Goal: Task Accomplishment & Management: Manage account settings

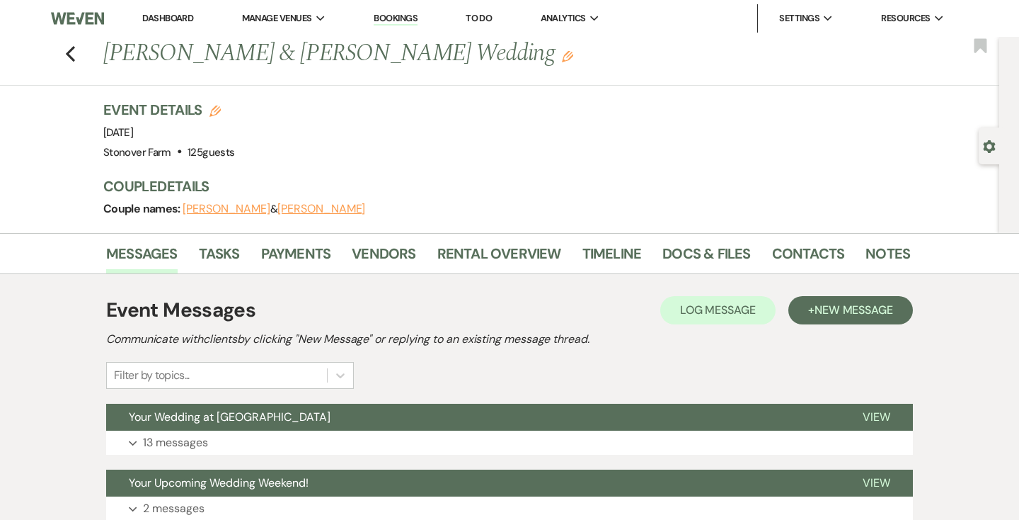
click at [167, 15] on link "Dashboard" at bounding box center [167, 18] width 51 height 12
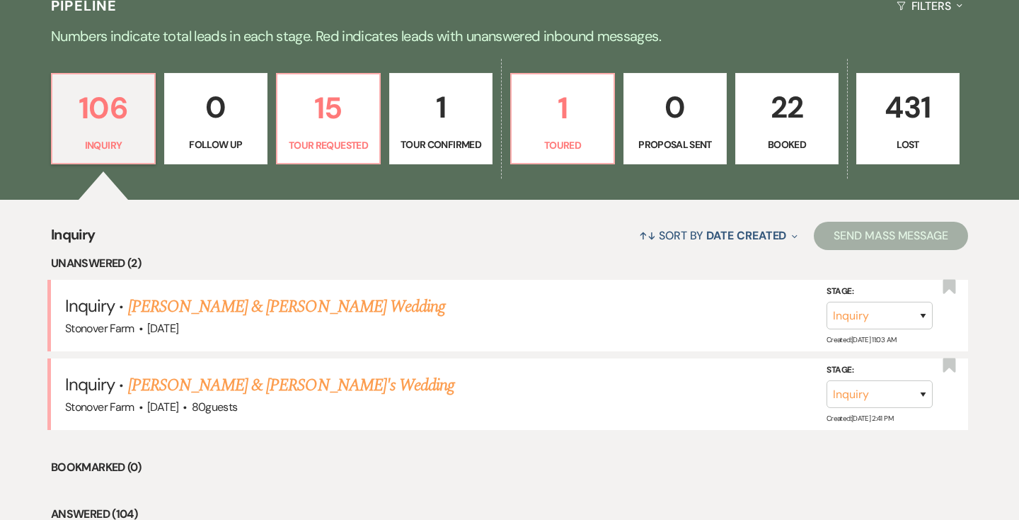
scroll to position [348, 0]
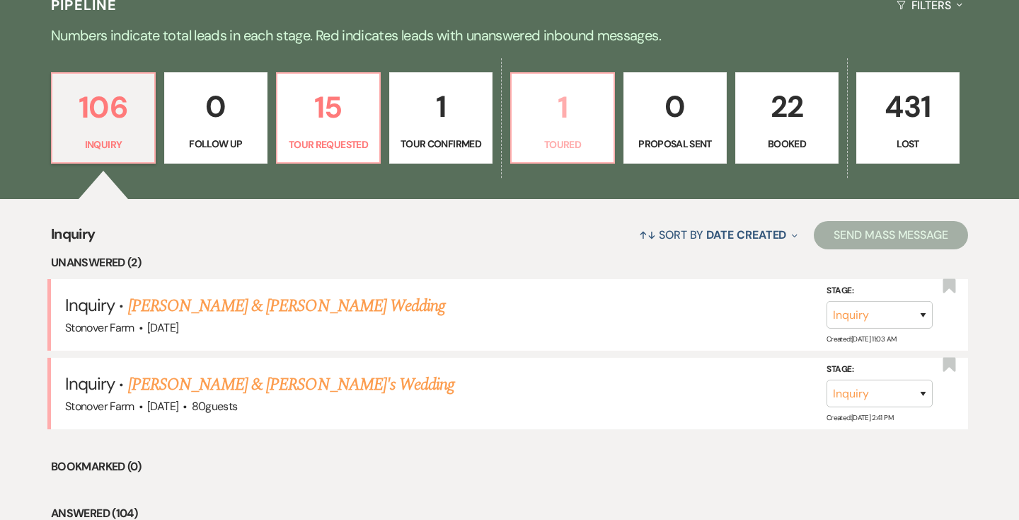
click at [564, 127] on p "1" at bounding box center [562, 107] width 85 height 47
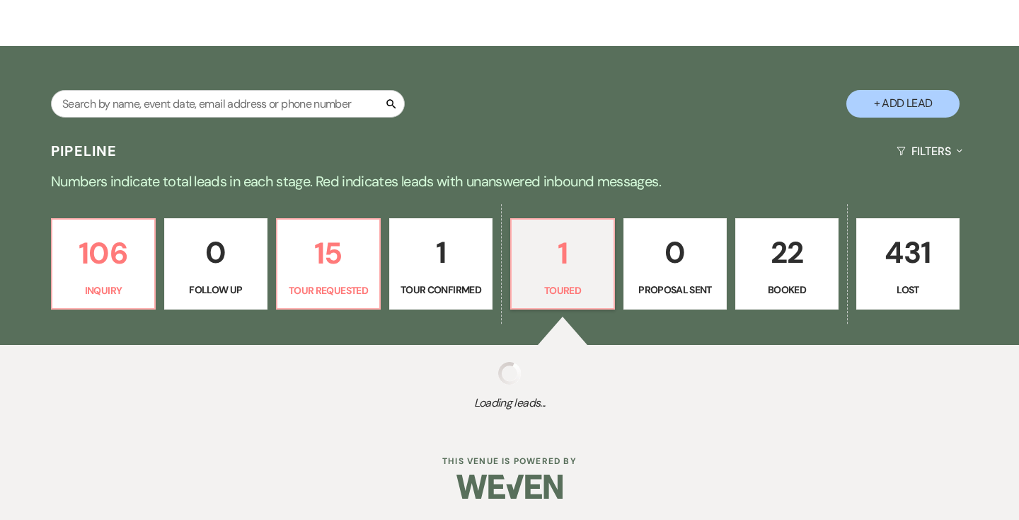
select select "5"
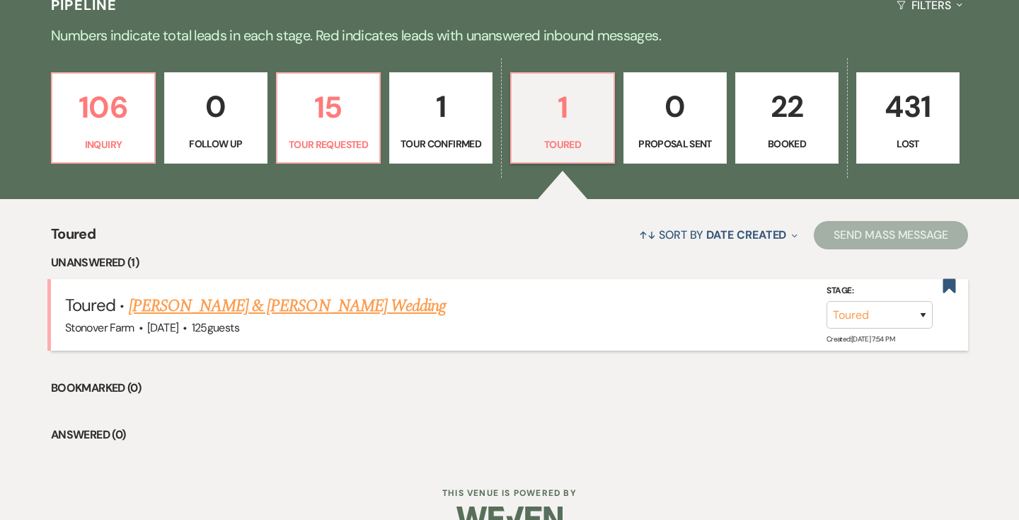
click at [288, 306] on link "[PERSON_NAME] & [PERSON_NAME] Wedding" at bounding box center [287, 305] width 317 height 25
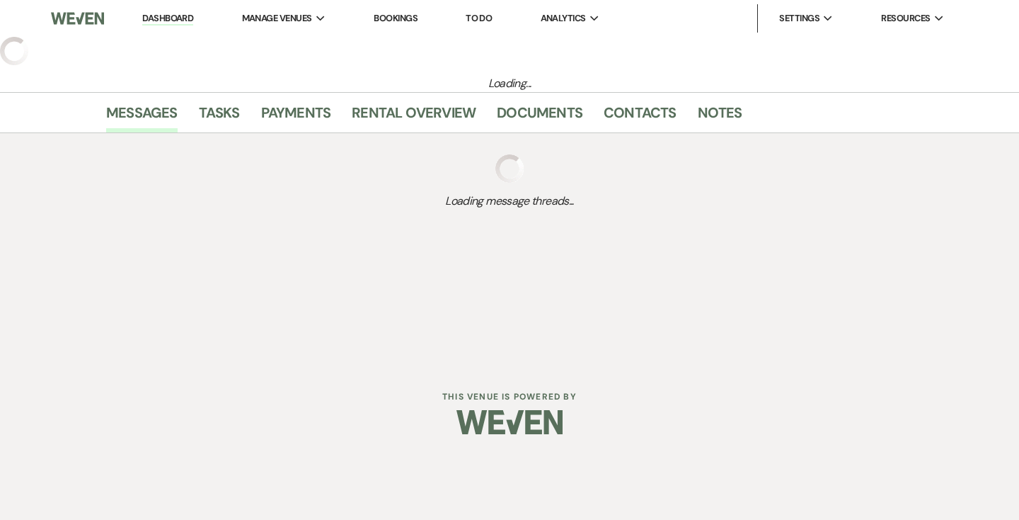
select select "5"
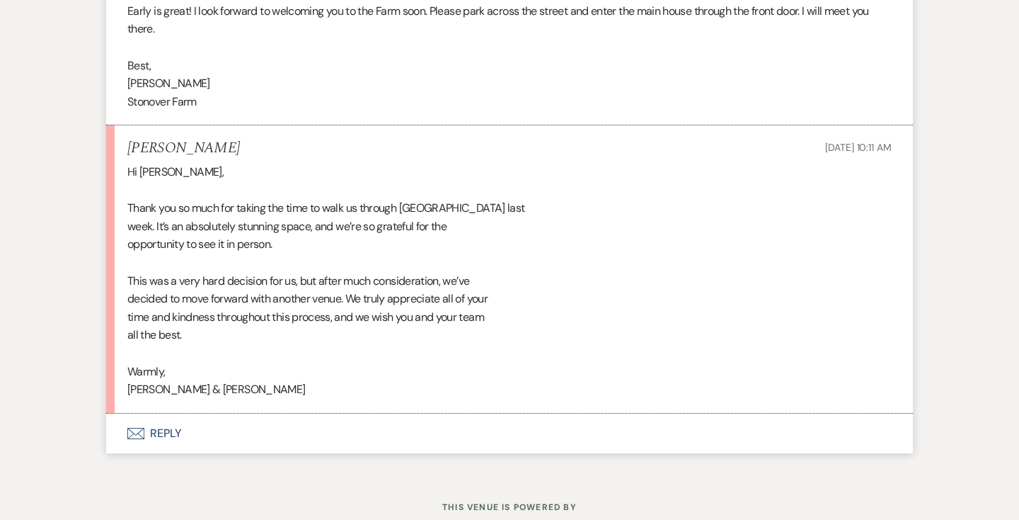
scroll to position [3231, 0]
click at [164, 436] on button "Envelope Reply" at bounding box center [509, 432] width 807 height 40
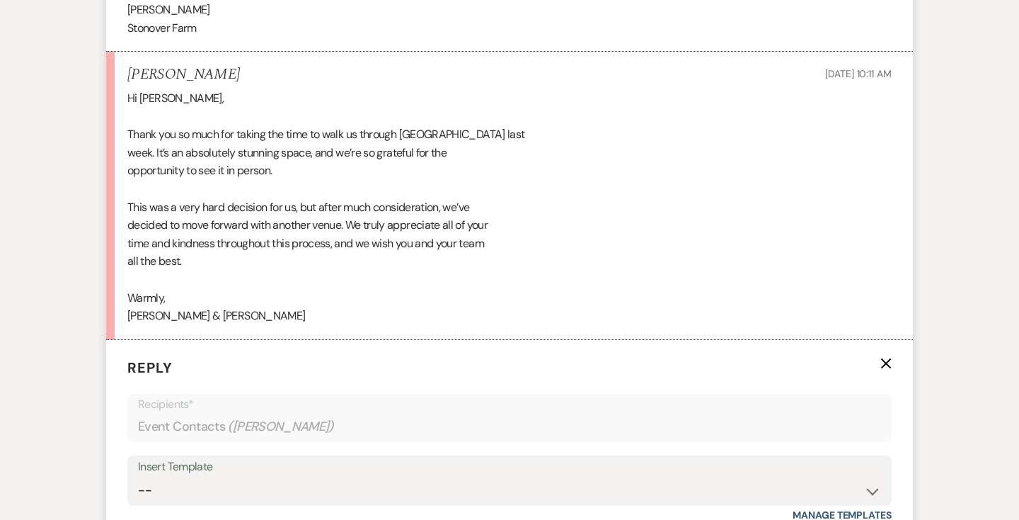
scroll to position [3592, 0]
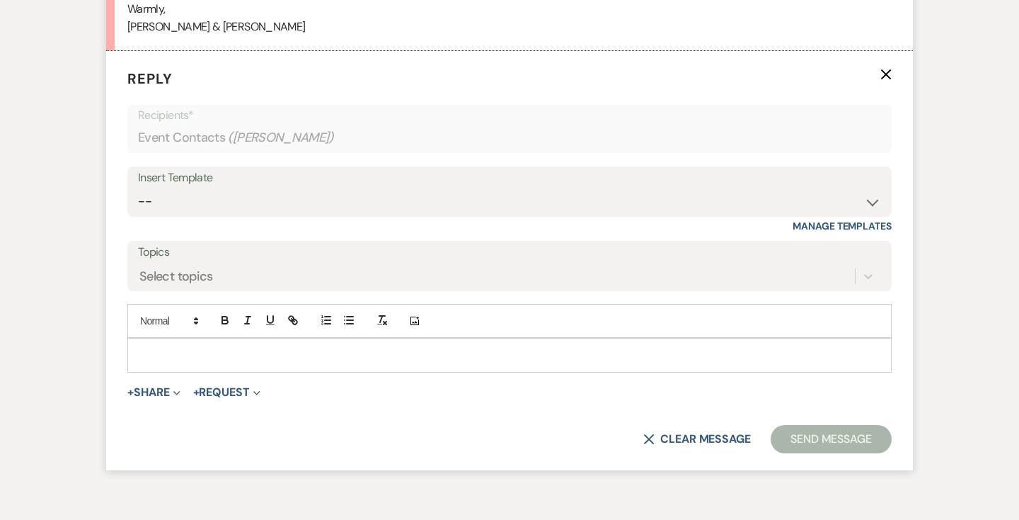
click at [236, 350] on p at bounding box center [510, 355] width 742 height 16
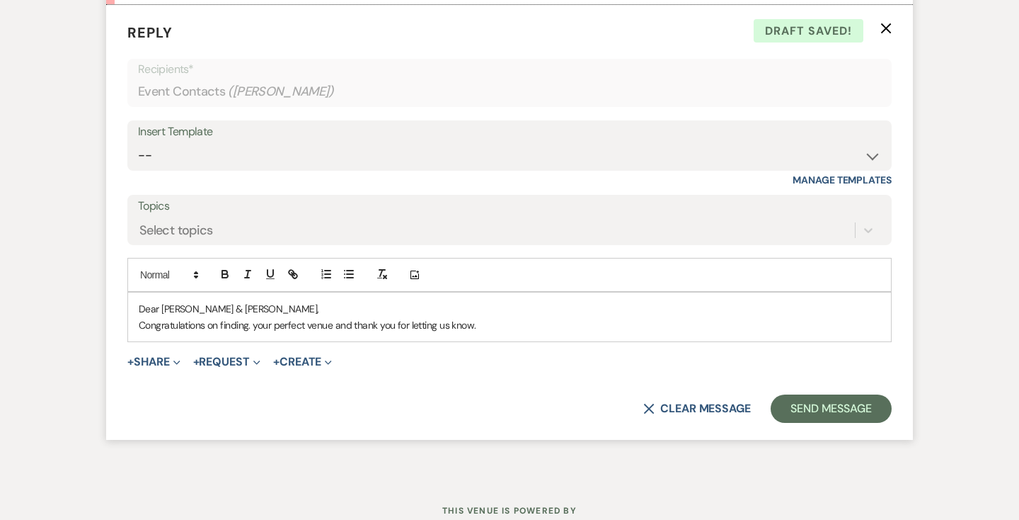
scroll to position [3640, 0]
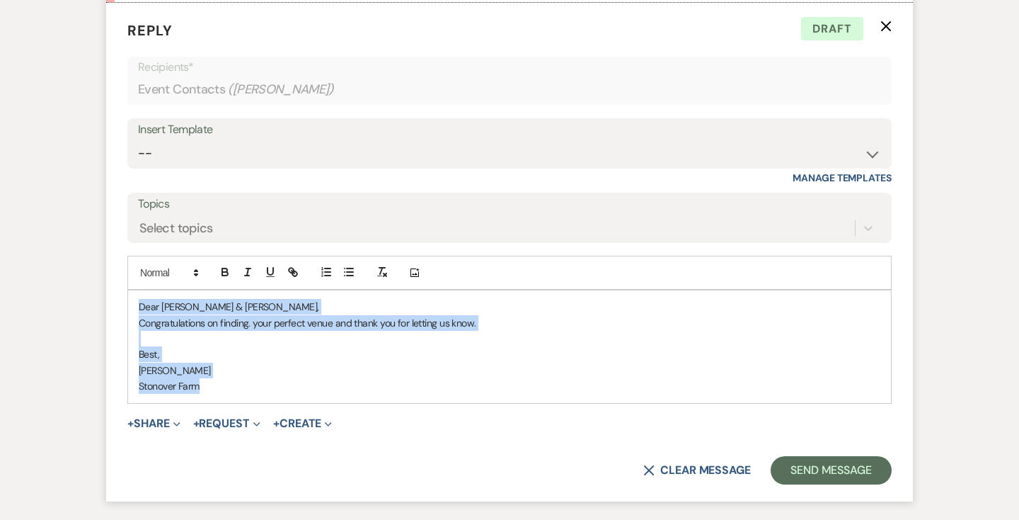
drag, startPoint x: 200, startPoint y: 382, endPoint x: 142, endPoint y: 297, distance: 102.5
click at [142, 297] on div "Dear [PERSON_NAME] & [PERSON_NAME], Congratulations on finding. your perfect ve…" at bounding box center [509, 346] width 763 height 112
copy div "Dear [PERSON_NAME] & [PERSON_NAME], Congratulations on finding. your perfect ve…"
click at [382, 379] on p "Stonover Farm" at bounding box center [510, 386] width 742 height 16
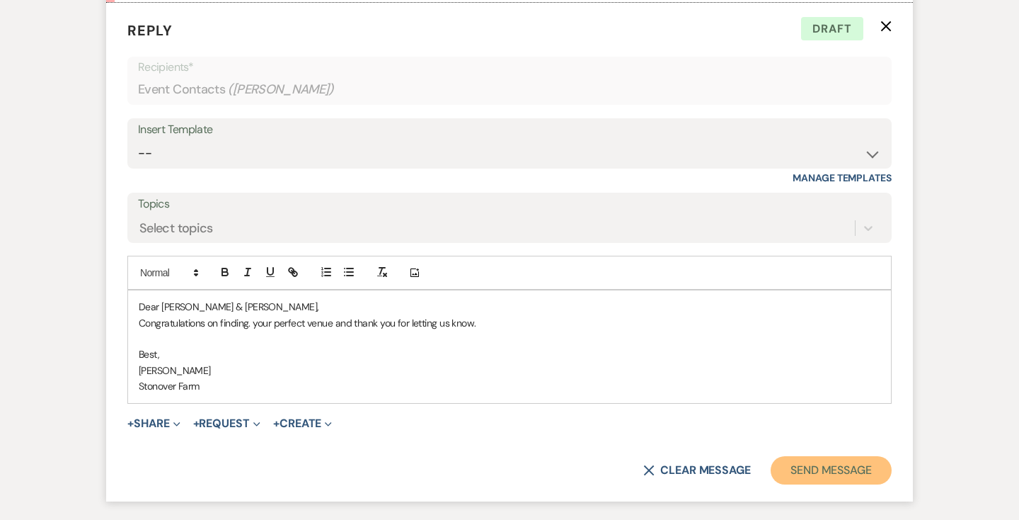
click at [830, 474] on button "Send Message" at bounding box center [831, 470] width 121 height 28
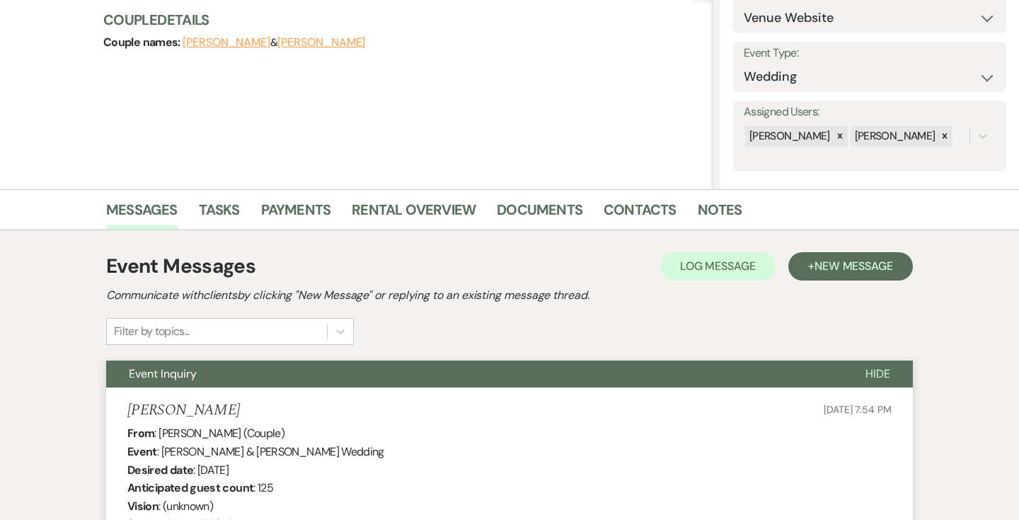
scroll to position [0, 0]
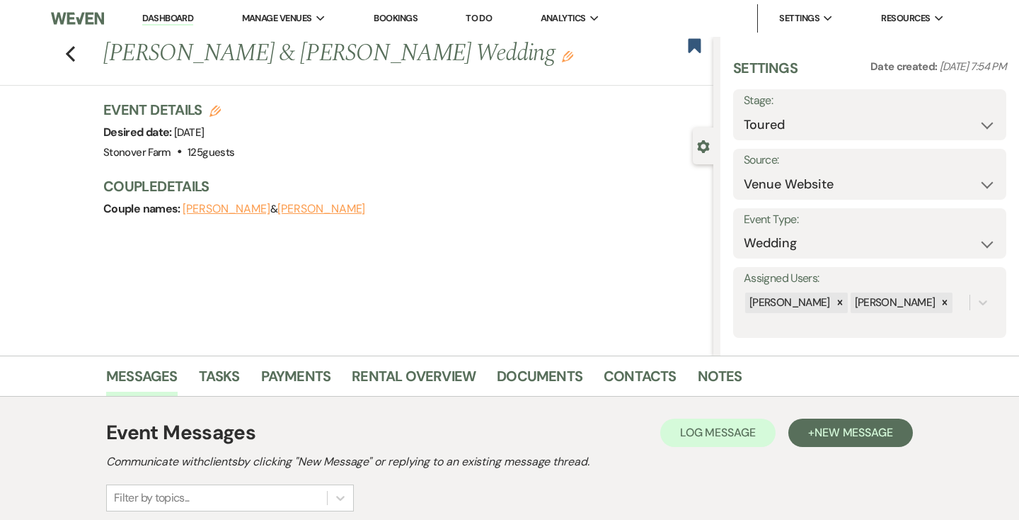
click at [176, 16] on link "Dashboard" at bounding box center [167, 18] width 51 height 13
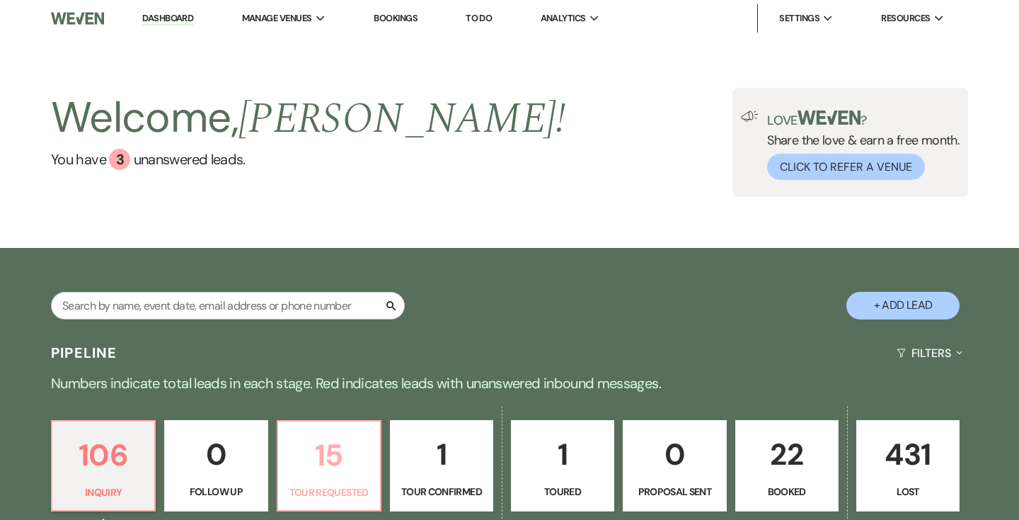
click at [336, 459] on p "15" at bounding box center [329, 454] width 85 height 47
select select "2"
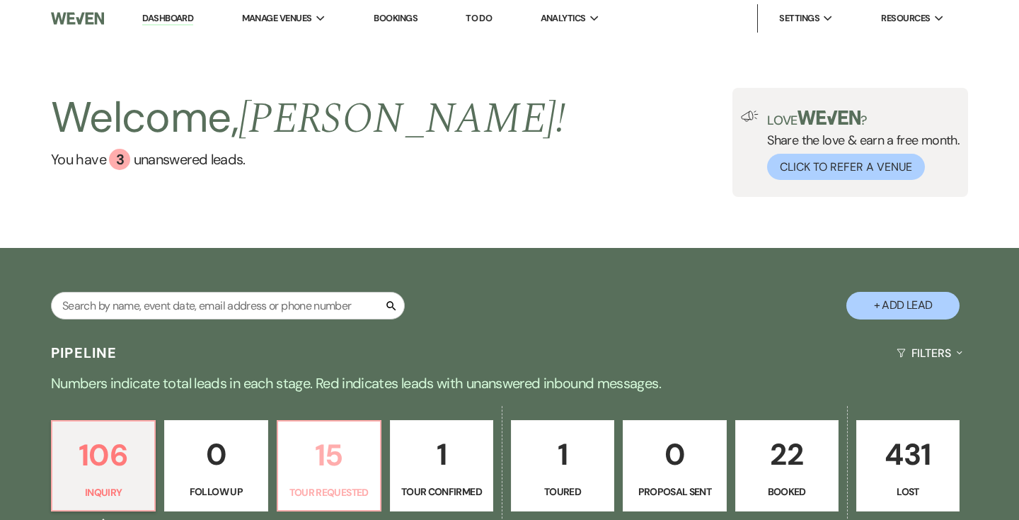
select select "2"
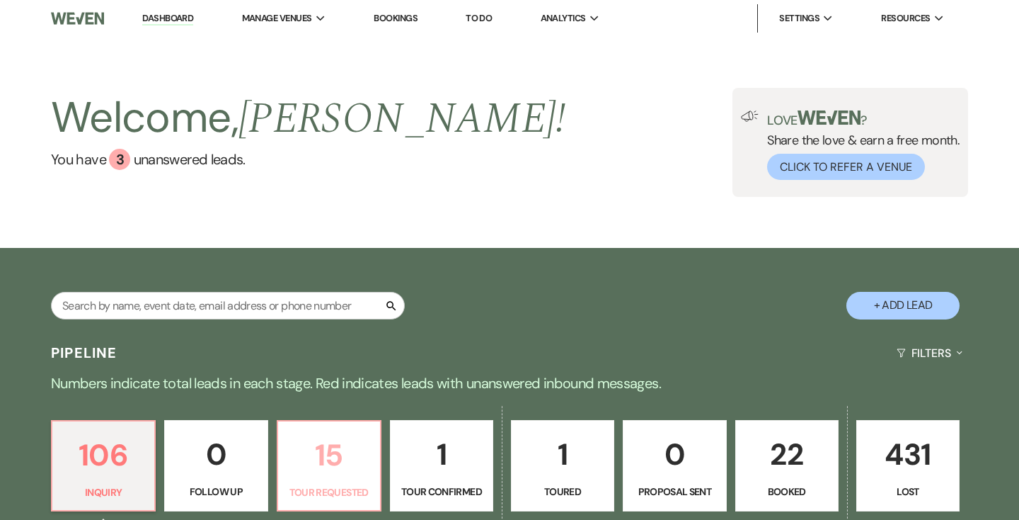
select select "2"
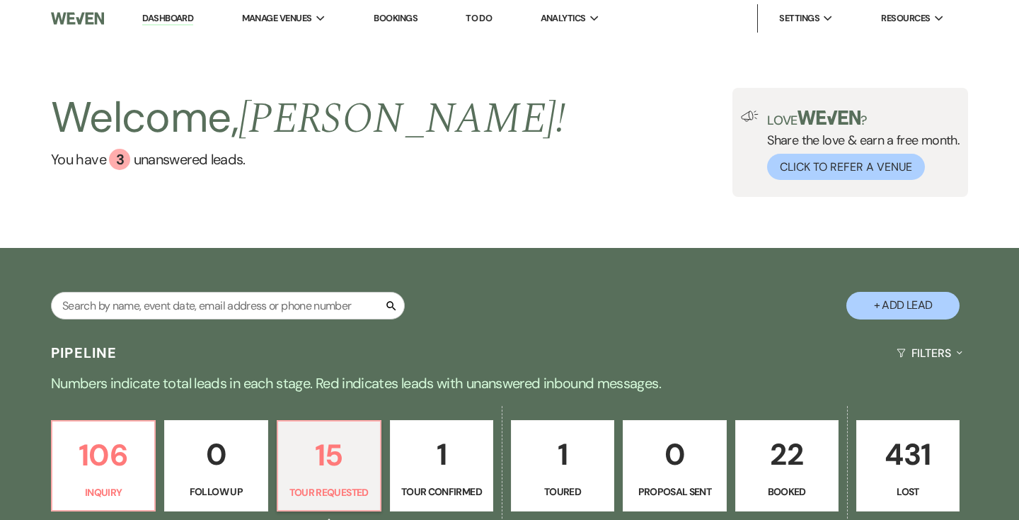
select select "2"
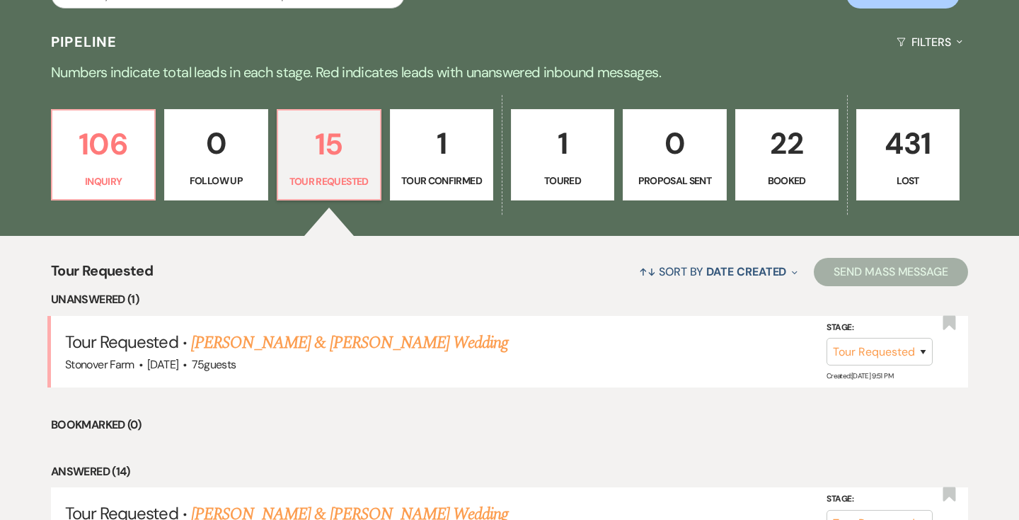
scroll to position [312, 0]
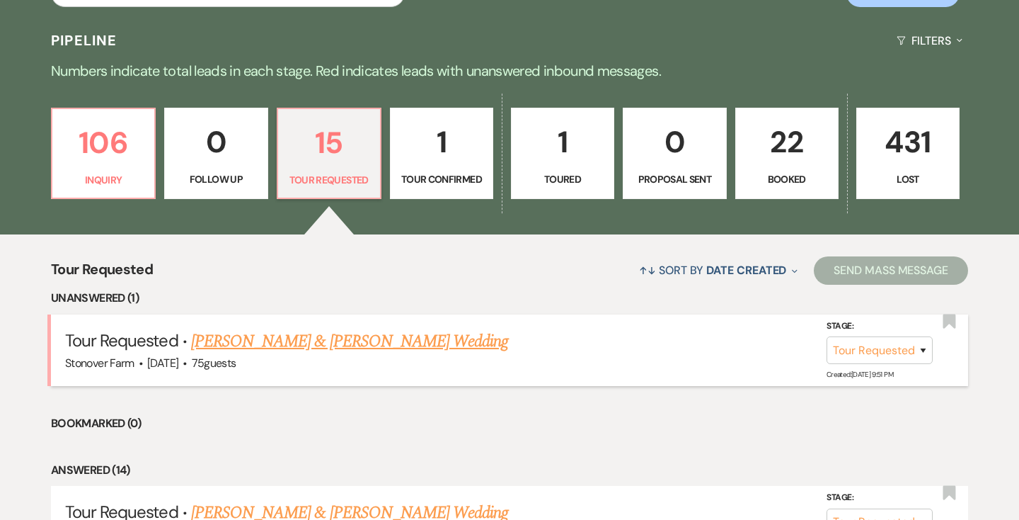
click at [303, 342] on link "[PERSON_NAME] & [PERSON_NAME] Wedding" at bounding box center [349, 340] width 317 height 25
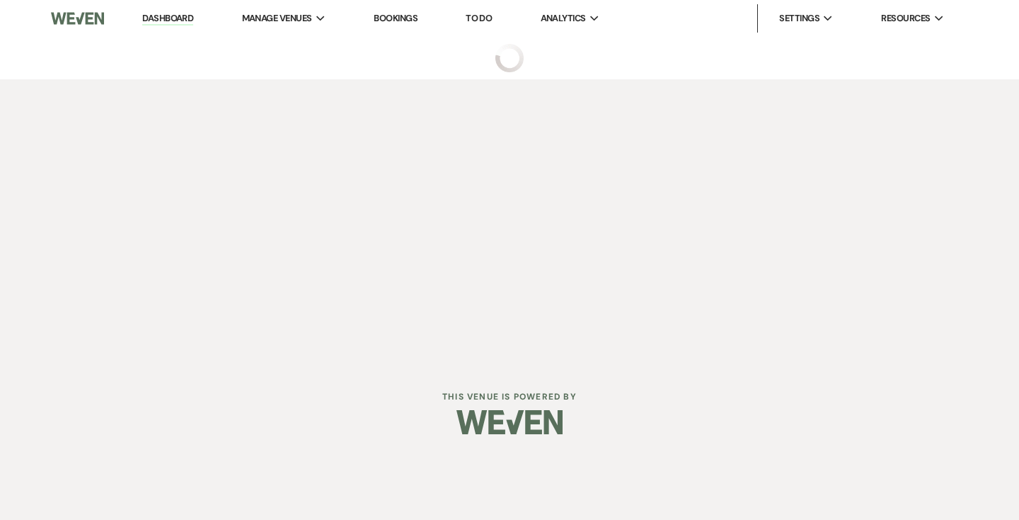
select select "2"
select select "5"
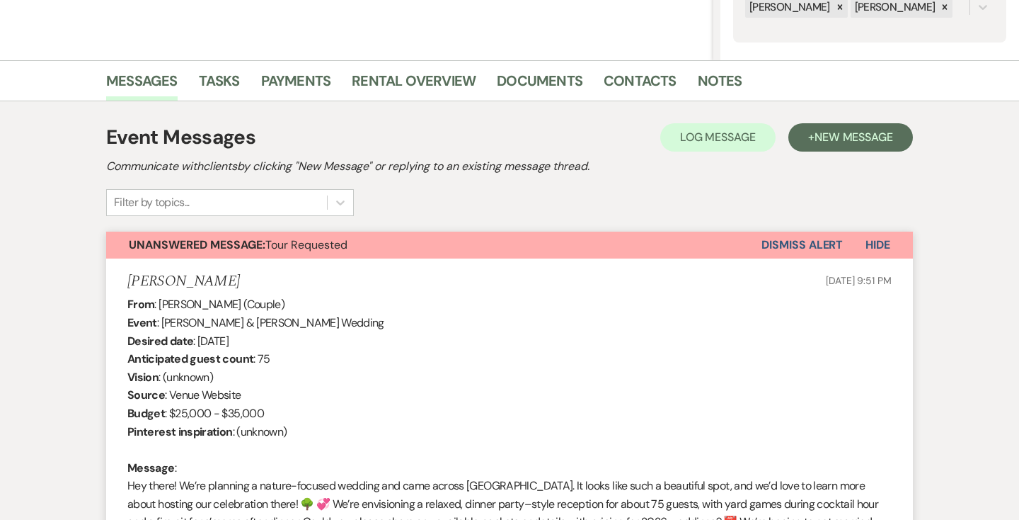
scroll to position [298, 0]
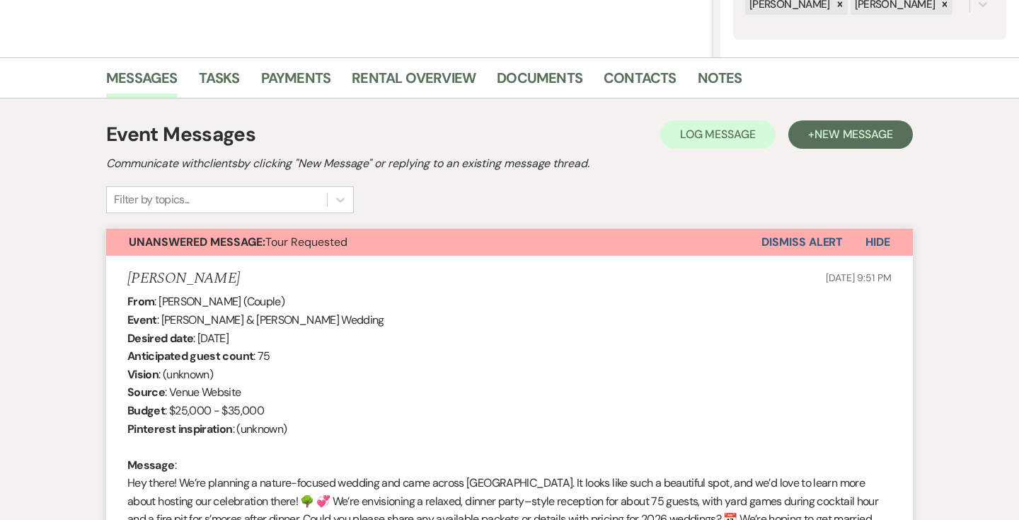
click at [810, 239] on button "Dismiss Alert" at bounding box center [802, 242] width 81 height 27
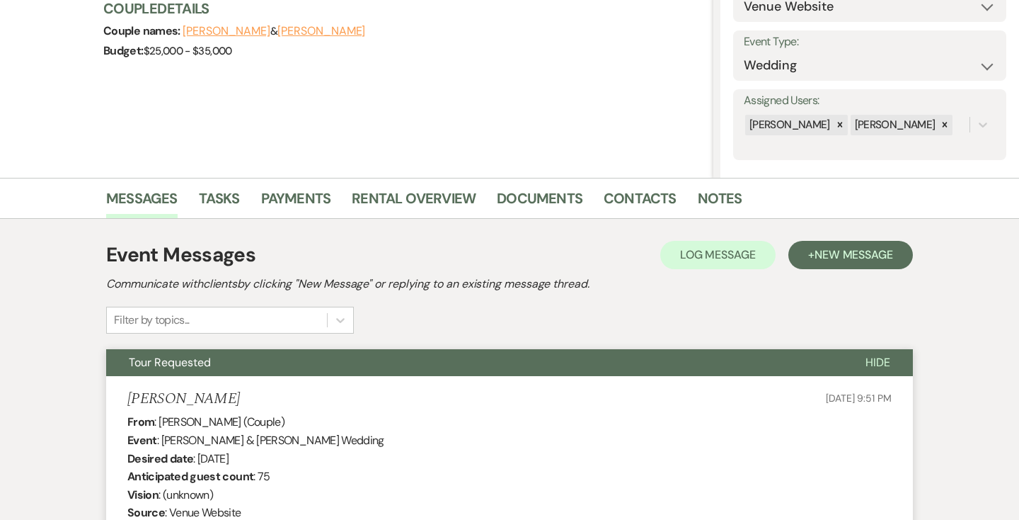
scroll to position [0, 0]
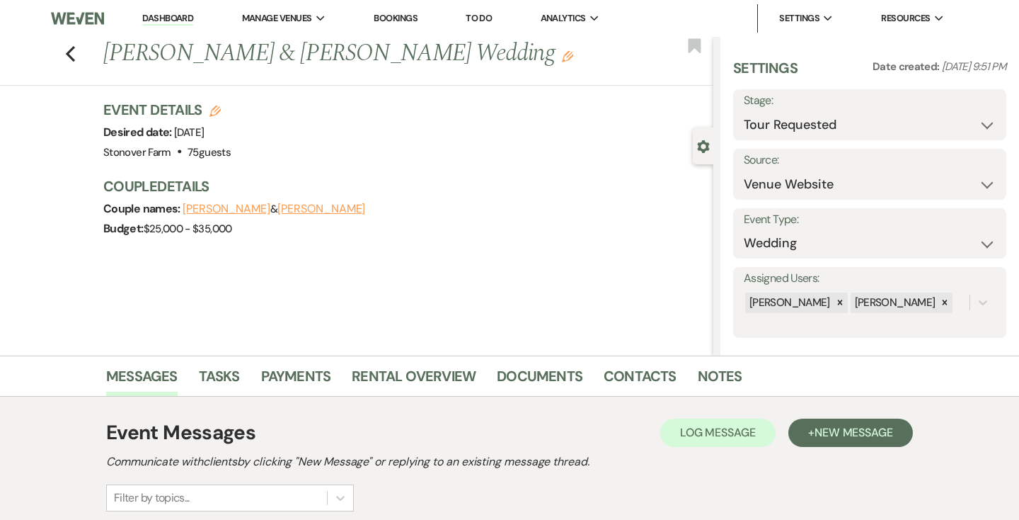
click at [163, 14] on link "Dashboard" at bounding box center [167, 18] width 51 height 13
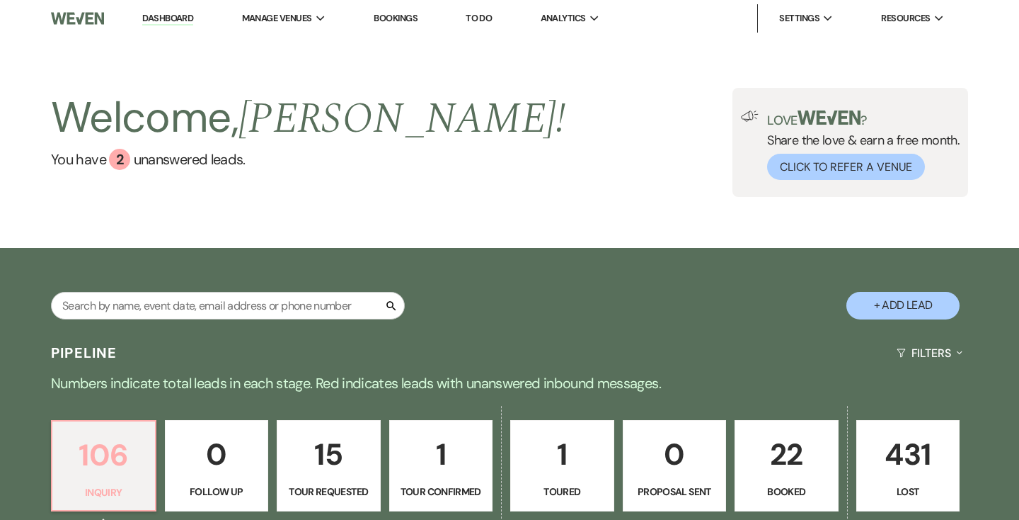
click at [113, 459] on p "106" at bounding box center [104, 454] width 86 height 47
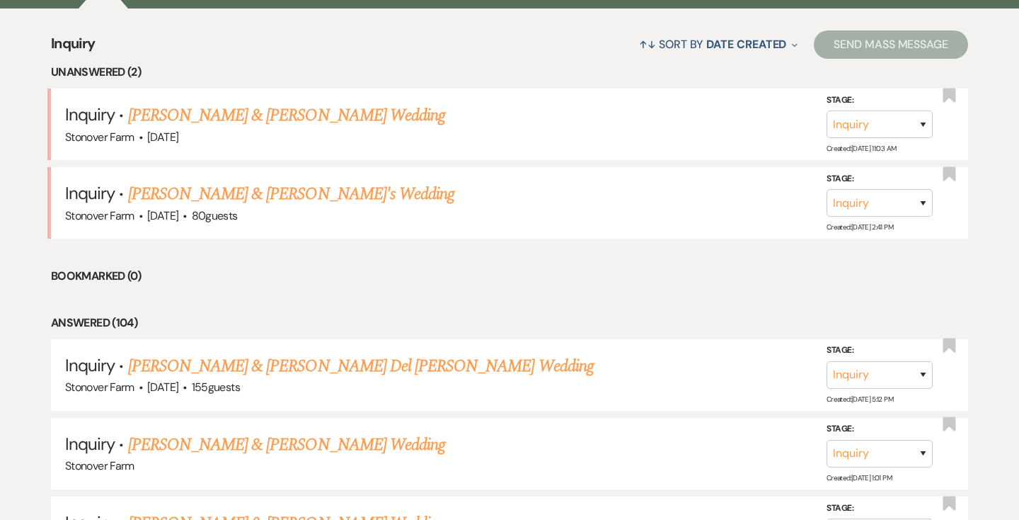
scroll to position [540, 0]
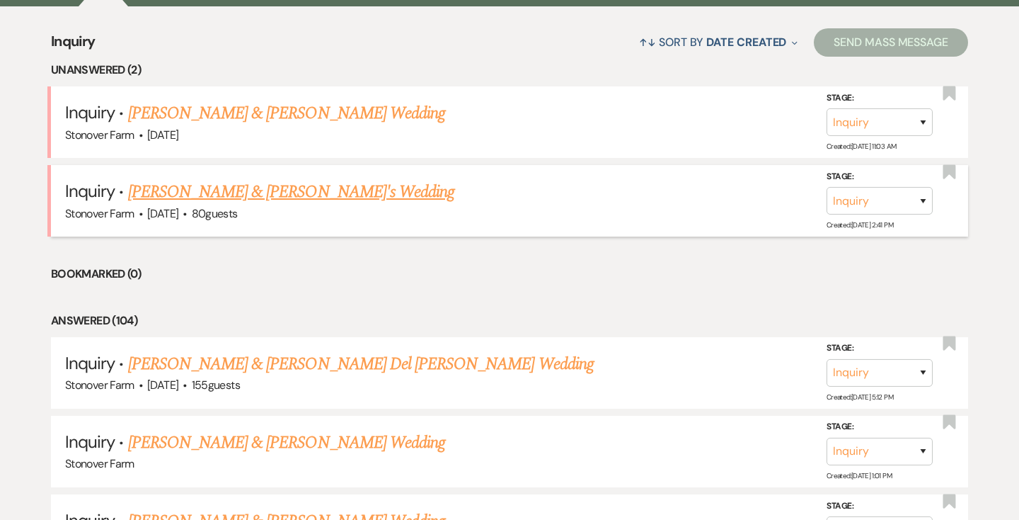
click at [200, 194] on link "[PERSON_NAME] & [PERSON_NAME]'s Wedding" at bounding box center [291, 191] width 327 height 25
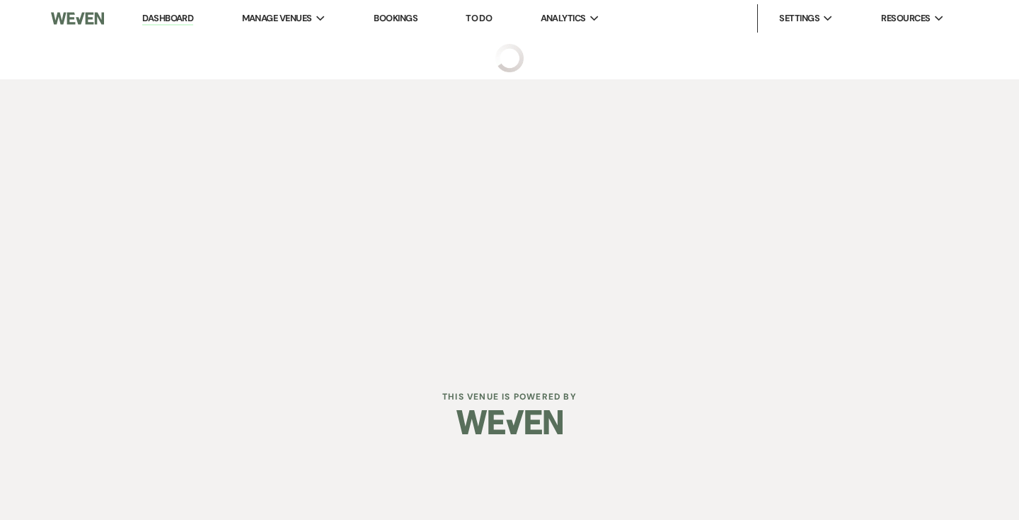
select select "5"
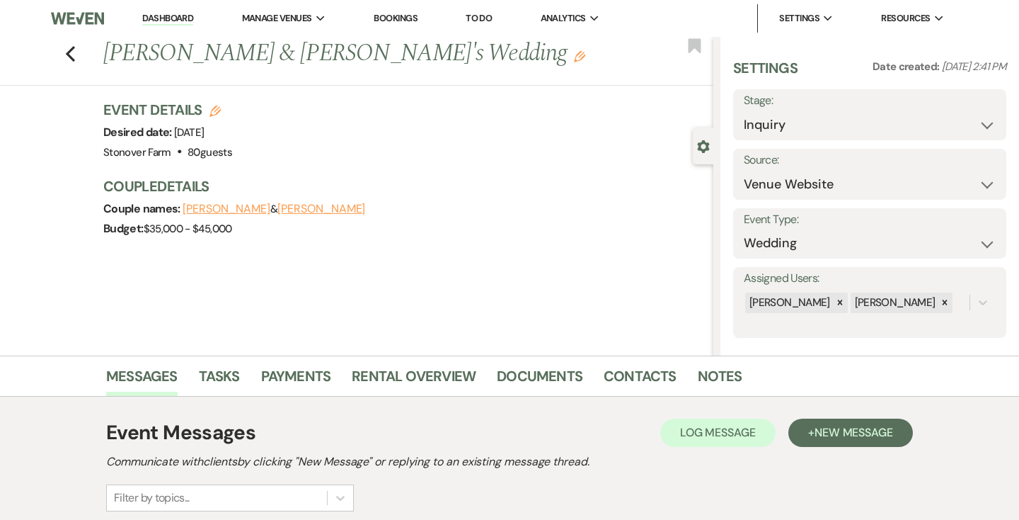
click at [171, 12] on link "Dashboard" at bounding box center [167, 18] width 51 height 13
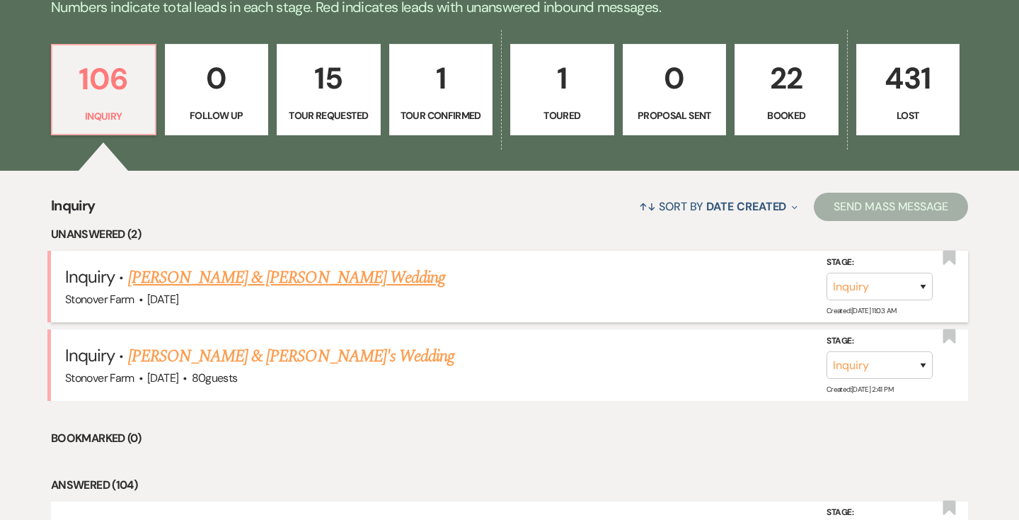
scroll to position [384, 0]
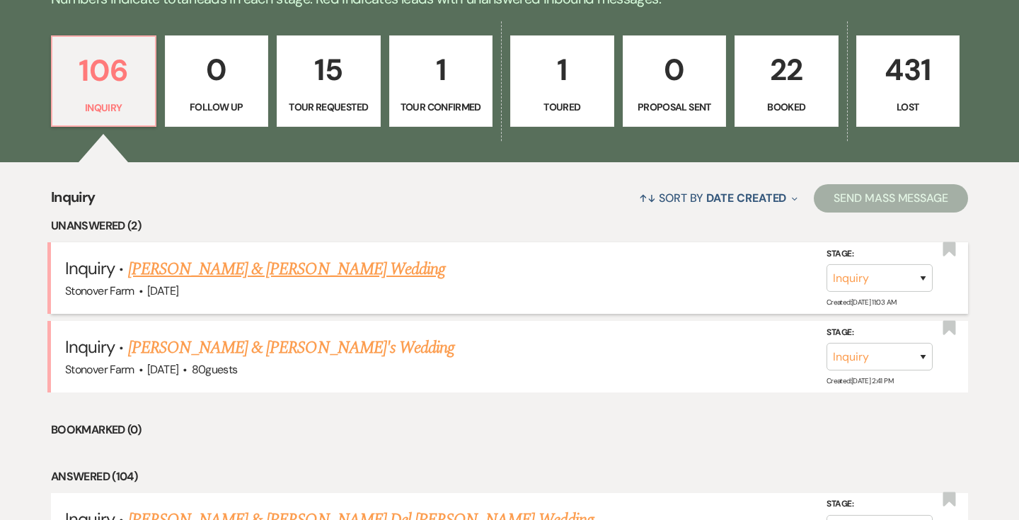
click at [210, 265] on link "[PERSON_NAME] & [PERSON_NAME] Wedding" at bounding box center [286, 268] width 317 height 25
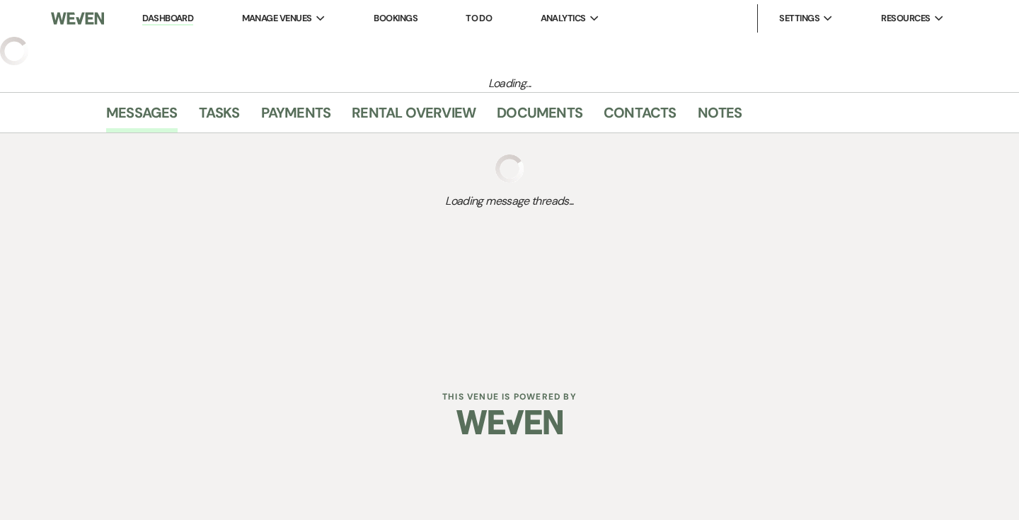
select select "5"
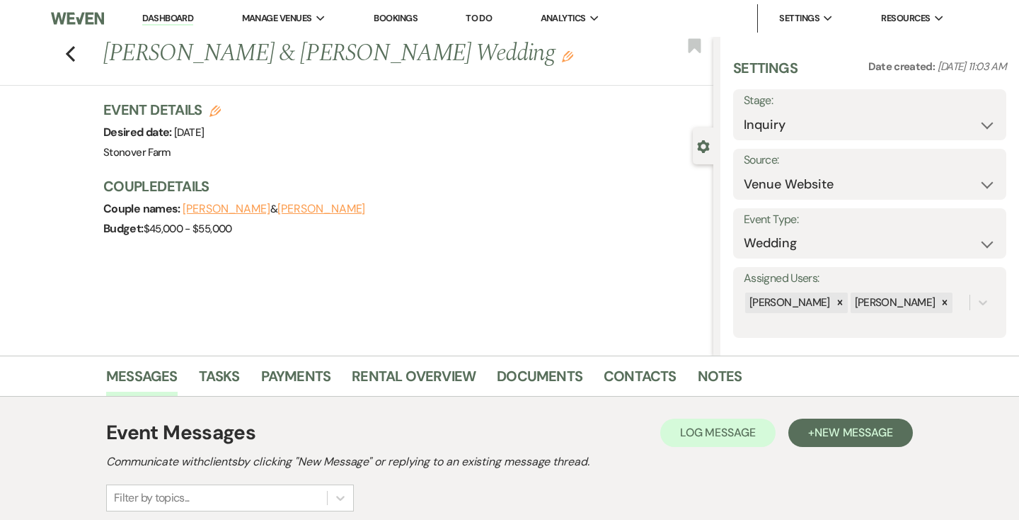
click at [160, 15] on link "Dashboard" at bounding box center [167, 18] width 51 height 13
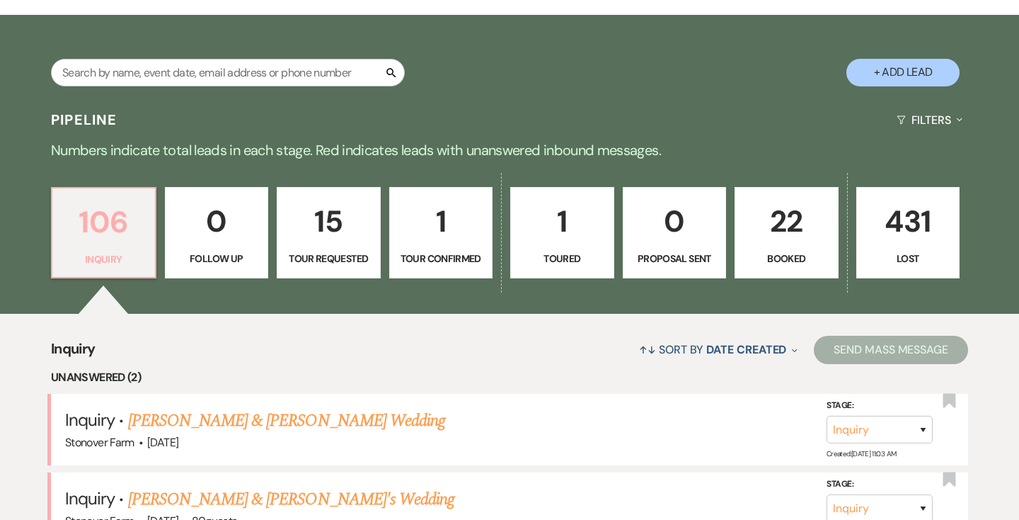
scroll to position [236, 0]
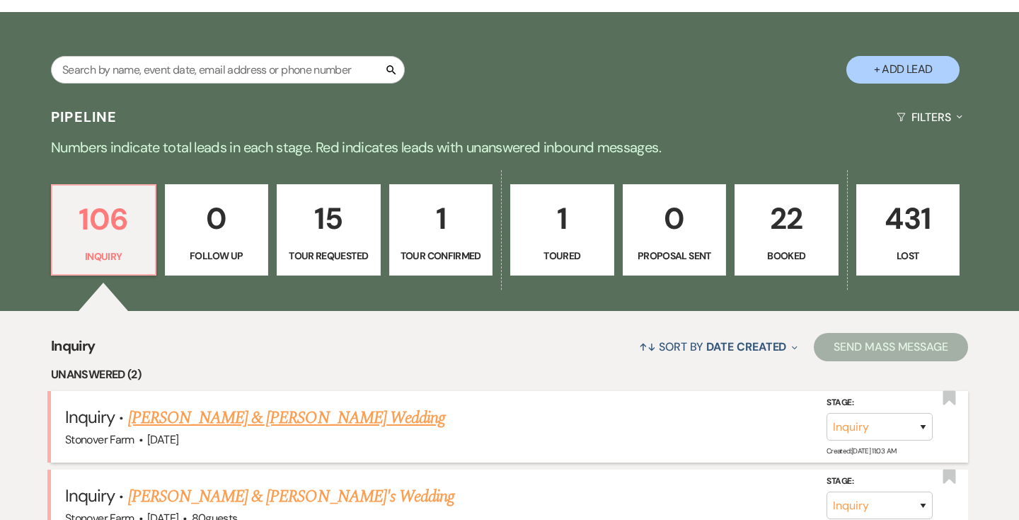
click at [179, 418] on link "[PERSON_NAME] & [PERSON_NAME] Wedding" at bounding box center [286, 417] width 317 height 25
select select "5"
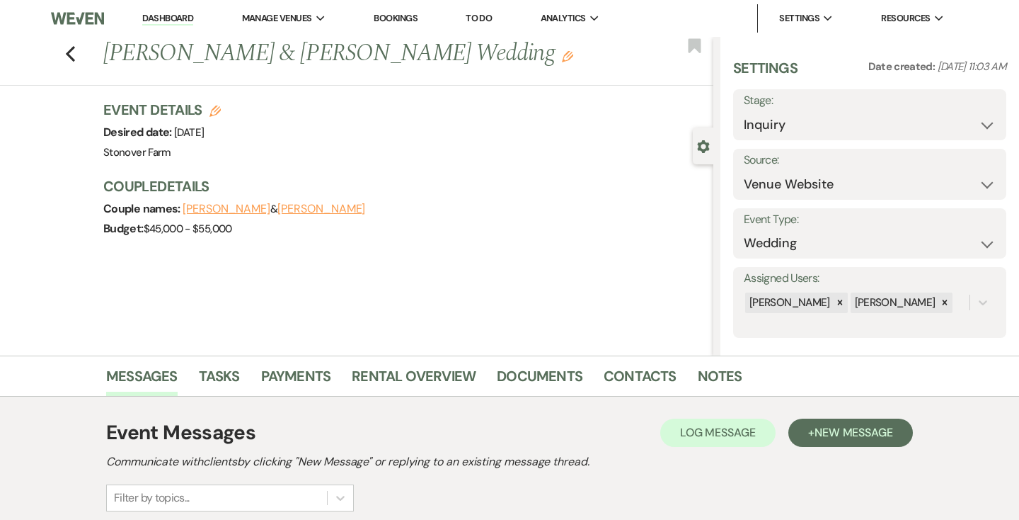
click at [173, 18] on link "Dashboard" at bounding box center [167, 18] width 51 height 13
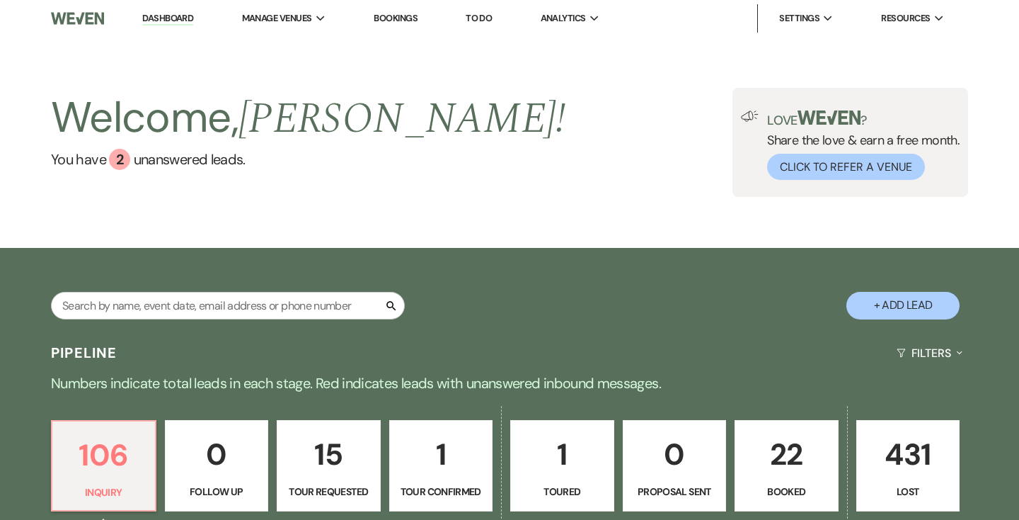
click at [564, 470] on p "1" at bounding box center [563, 453] width 86 height 47
select select "5"
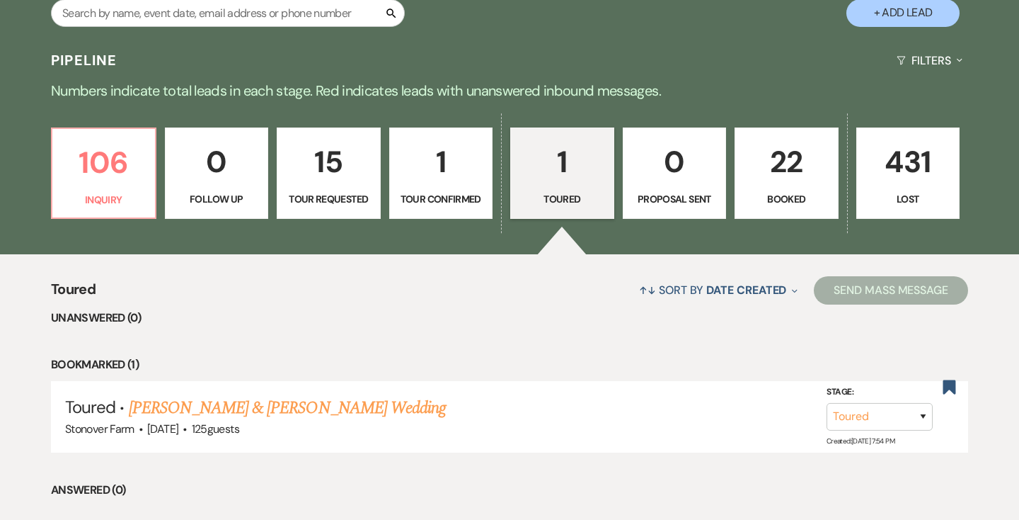
scroll to position [299, 0]
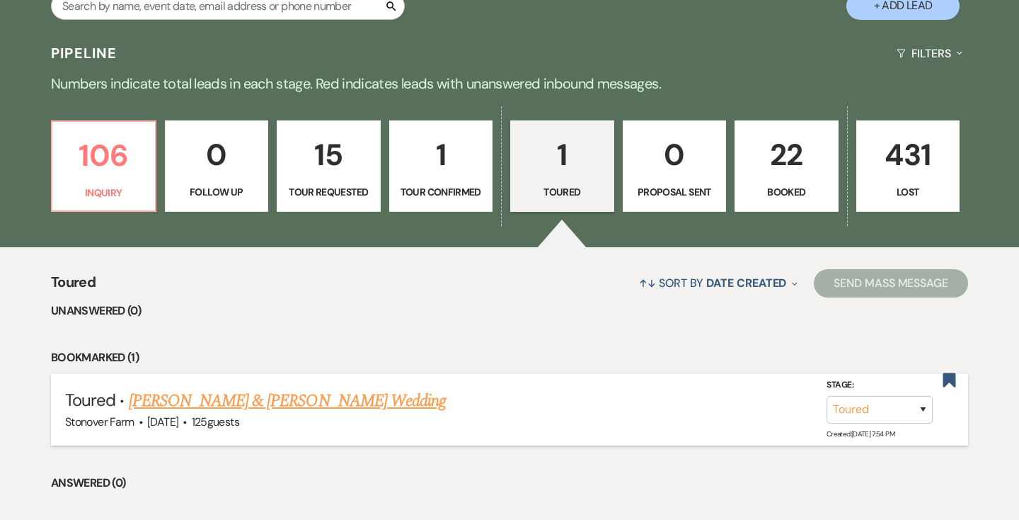
click at [339, 399] on link "[PERSON_NAME] & [PERSON_NAME] Wedding" at bounding box center [287, 400] width 317 height 25
select select "5"
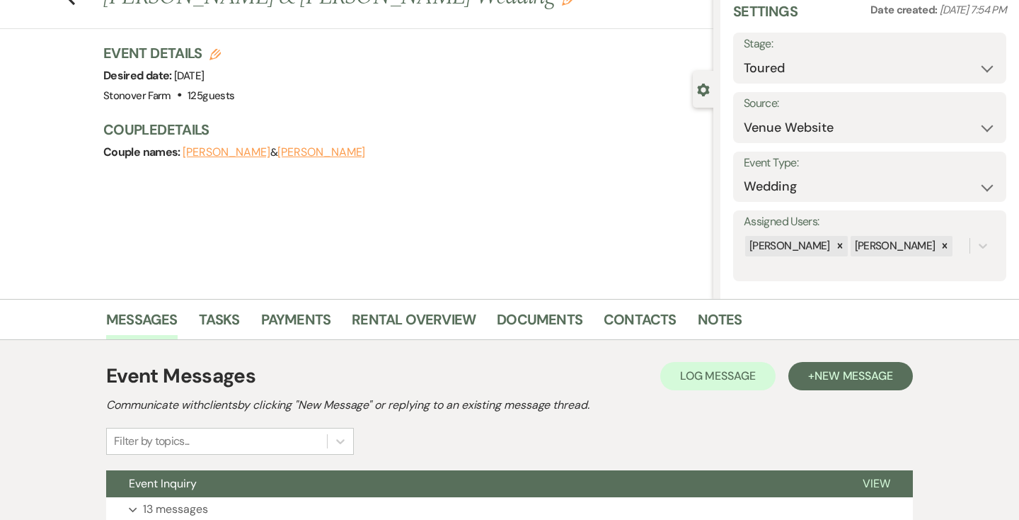
scroll to position [170, 0]
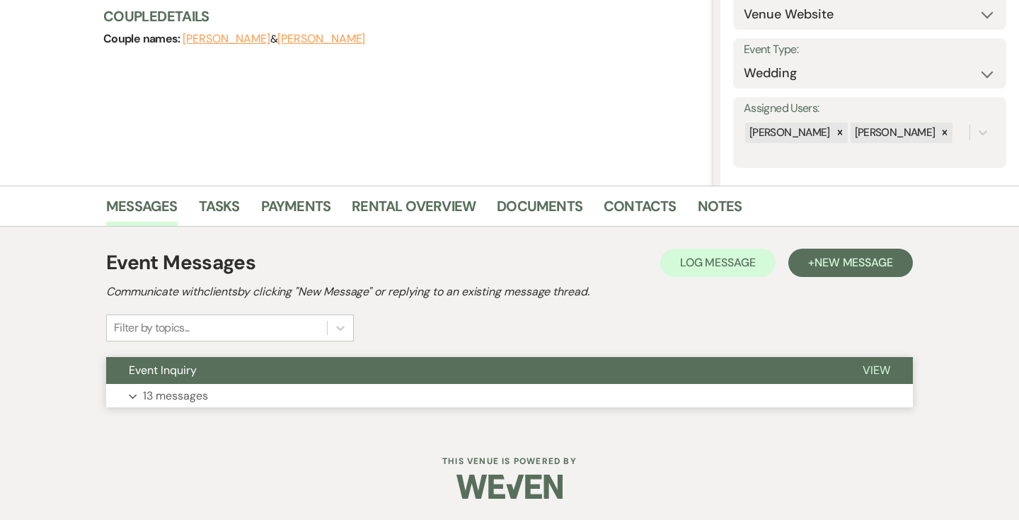
click at [188, 394] on p "13 messages" at bounding box center [175, 396] width 65 height 18
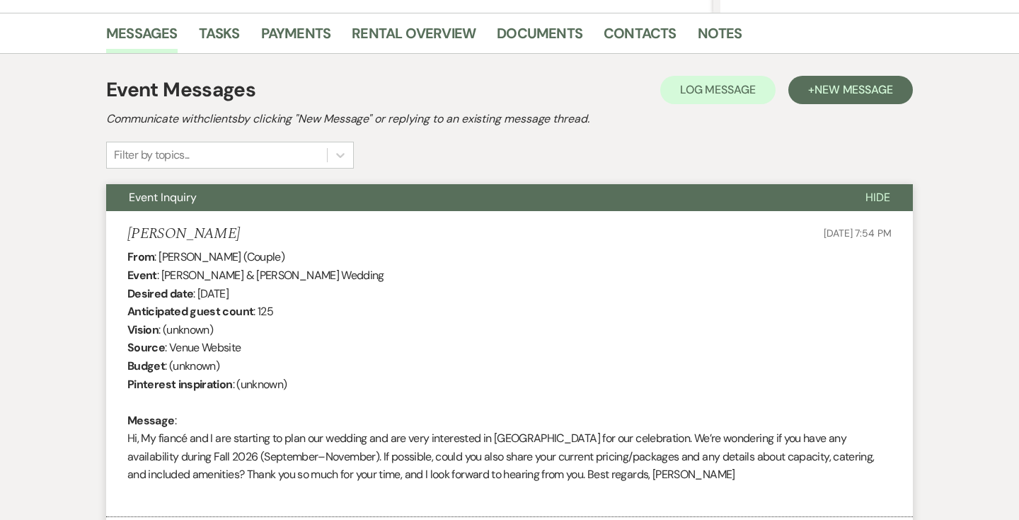
scroll to position [0, 0]
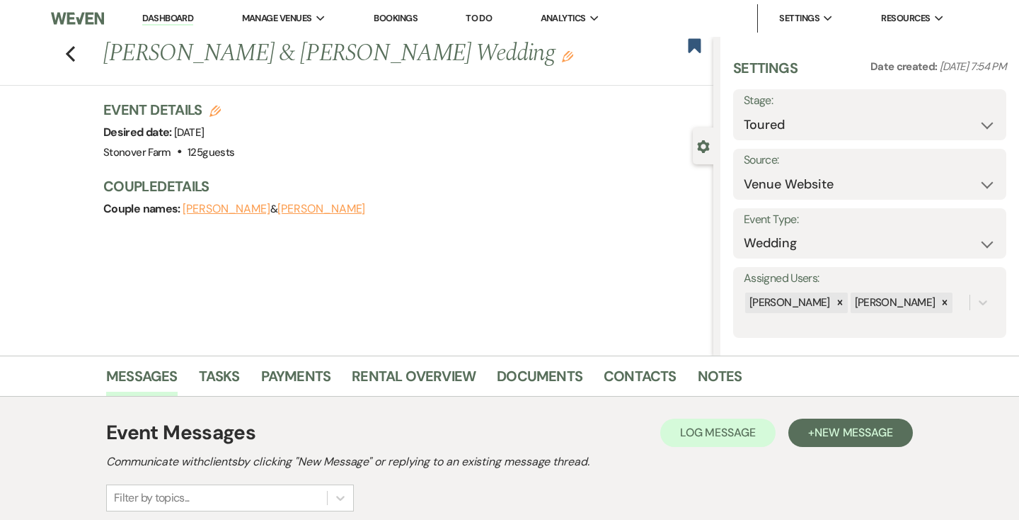
click at [163, 15] on link "Dashboard" at bounding box center [167, 18] width 51 height 13
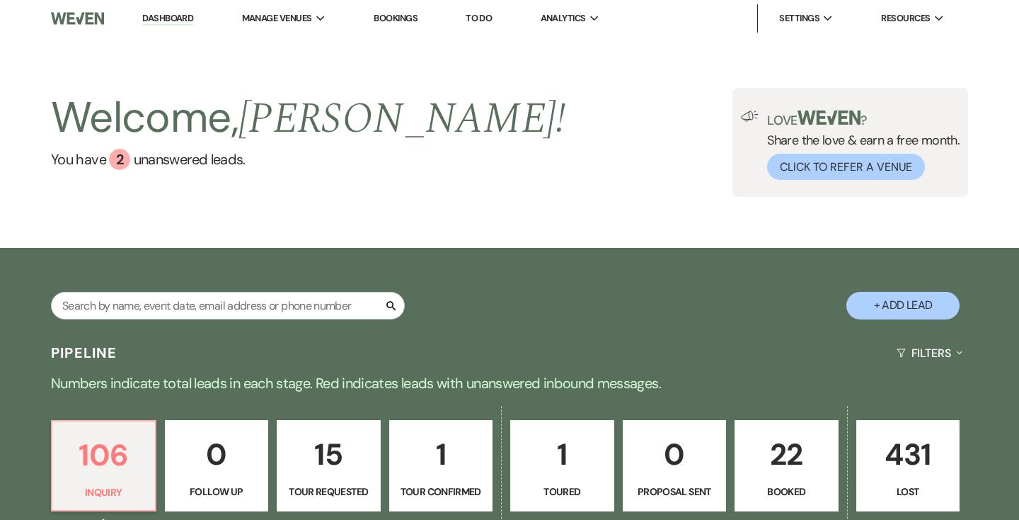
click at [447, 464] on p "1" at bounding box center [442, 453] width 86 height 47
select select "4"
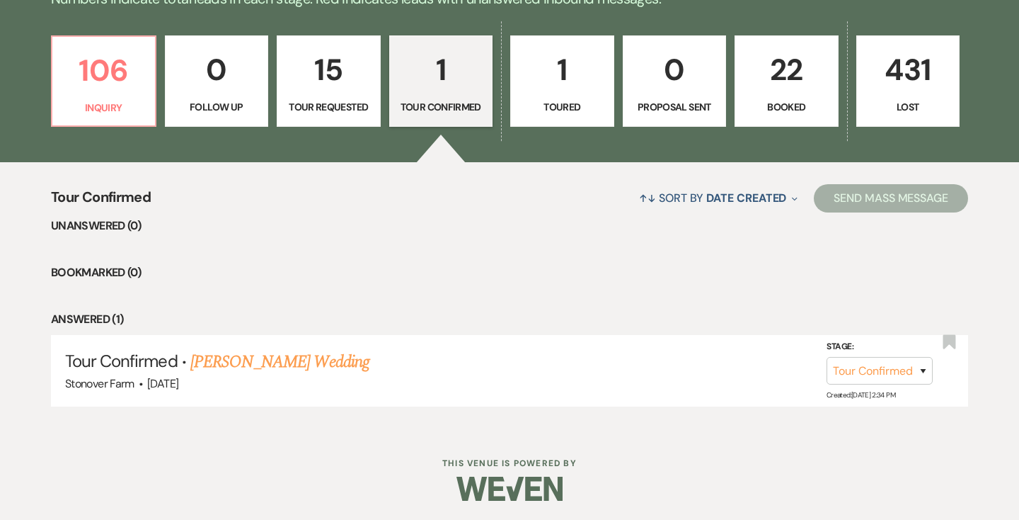
scroll to position [387, 0]
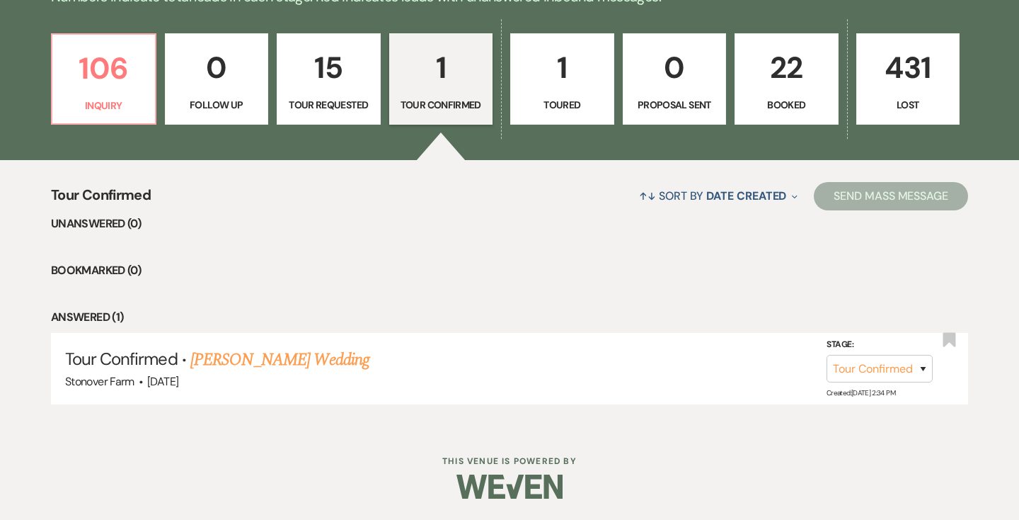
click at [556, 88] on p "1" at bounding box center [563, 67] width 86 height 47
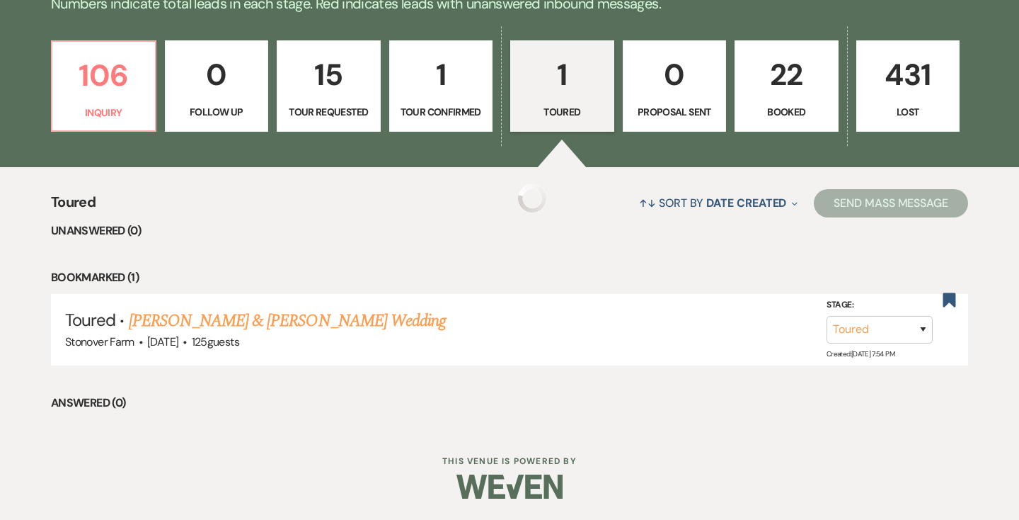
scroll to position [379, 0]
click at [926, 326] on select "Inquiry Follow Up Tour Requested Tour Confirmed Toured Proposal Sent Booked Lost" at bounding box center [880, 330] width 106 height 28
select select "8"
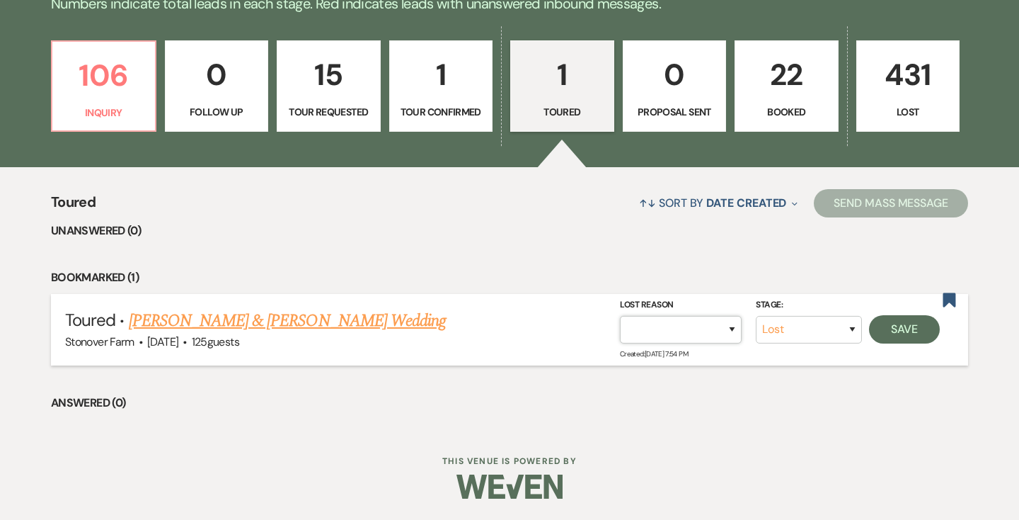
click at [733, 328] on select "Booked Elsewhere Budget Date Unavailable No Response Not a Good Match Capacity …" at bounding box center [681, 330] width 122 height 28
select select "6"
click at [892, 327] on button "Save" at bounding box center [904, 329] width 71 height 28
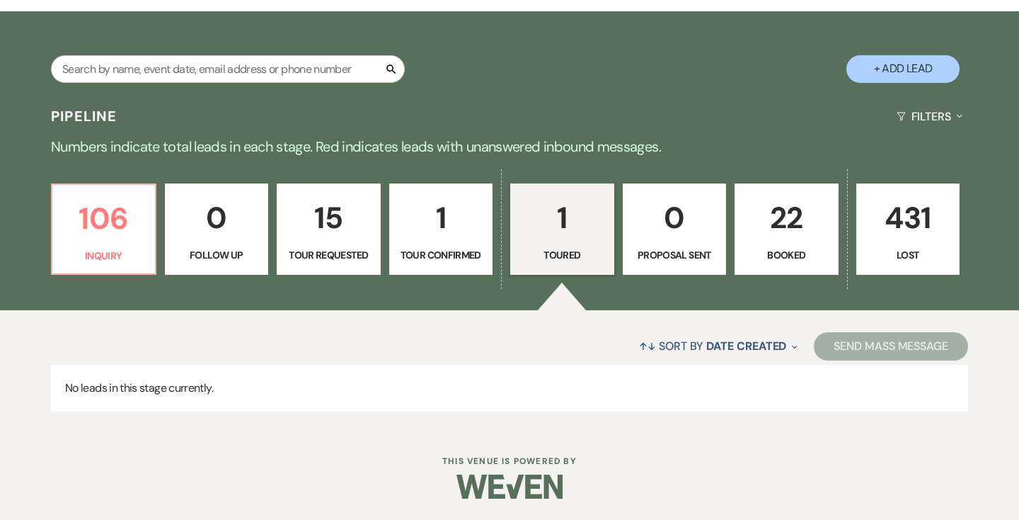
scroll to position [236, 0]
click at [327, 229] on p "15" at bounding box center [329, 217] width 86 height 47
select select "2"
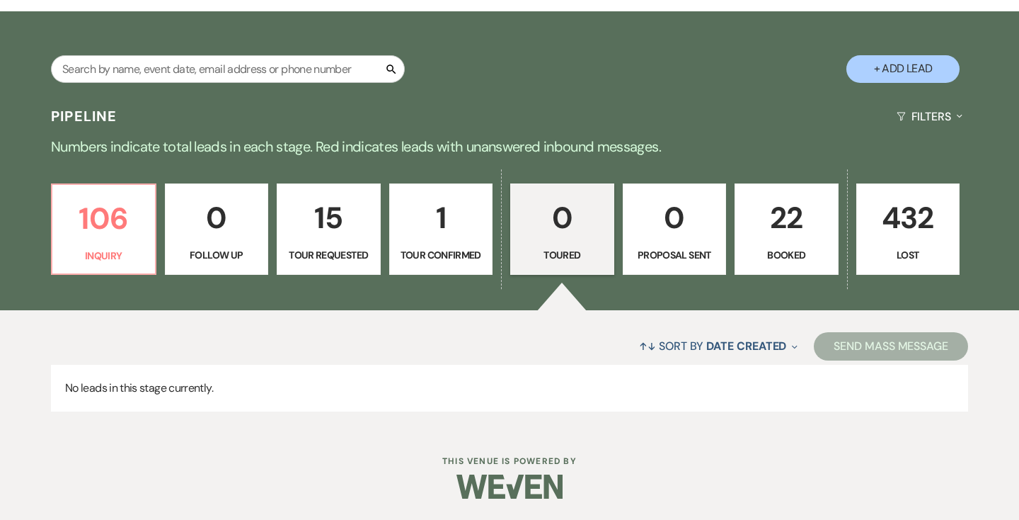
select select "2"
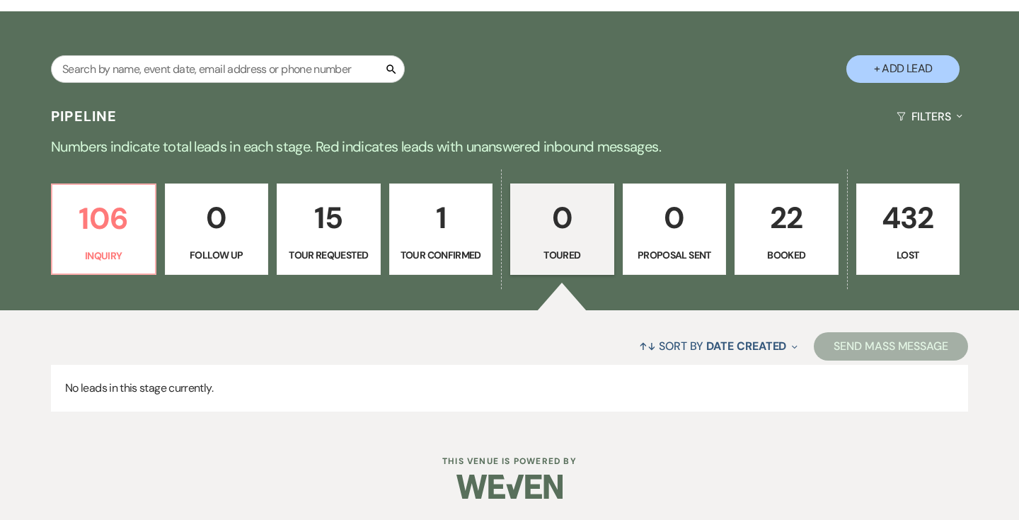
select select "2"
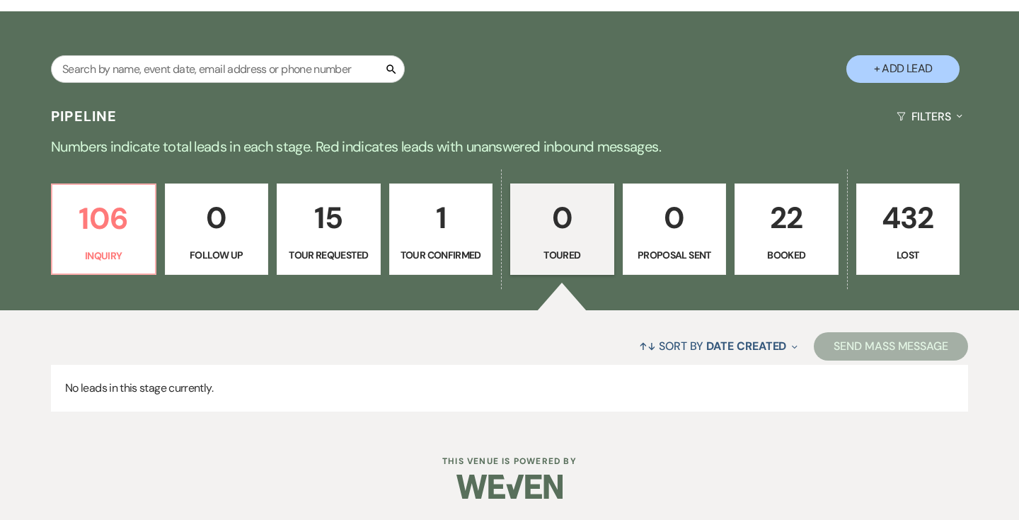
select select "2"
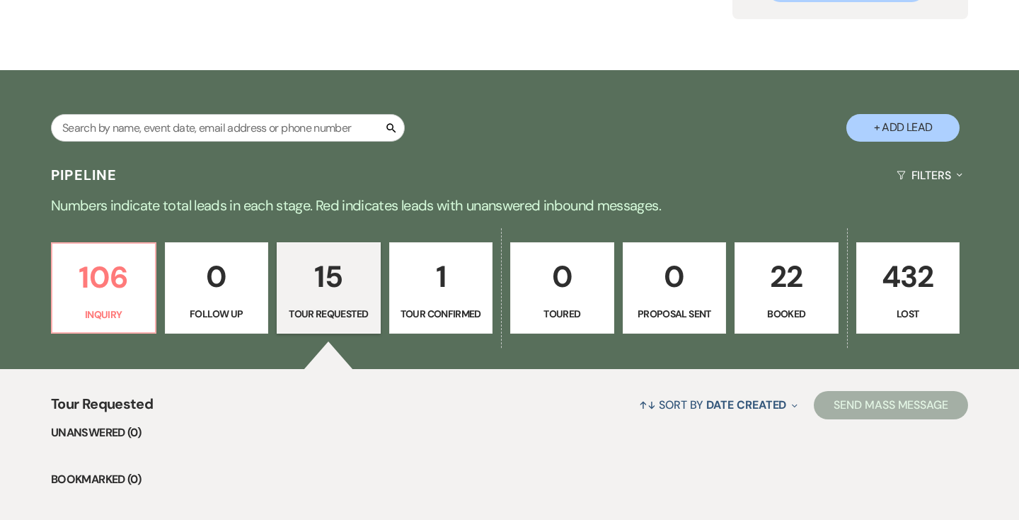
scroll to position [178, 0]
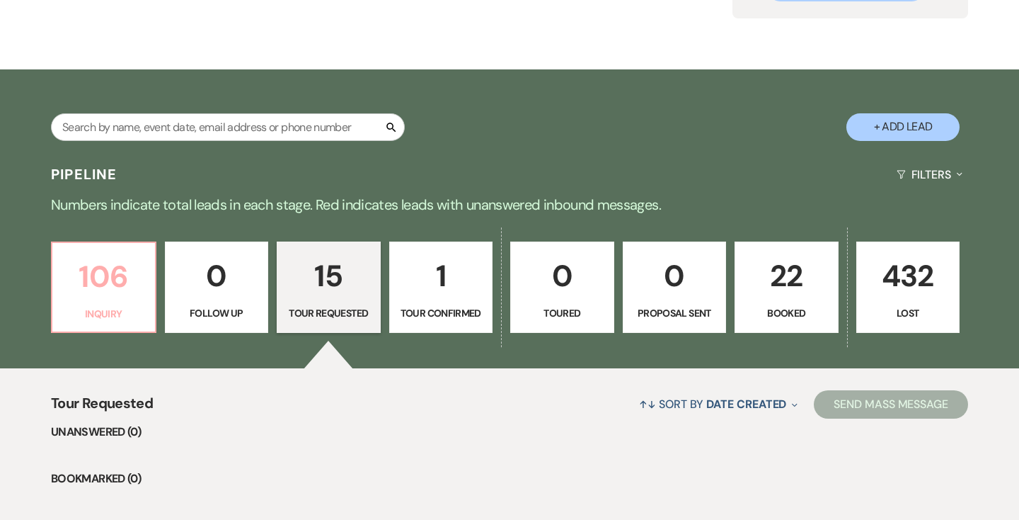
click at [97, 274] on p "106" at bounding box center [104, 276] width 86 height 47
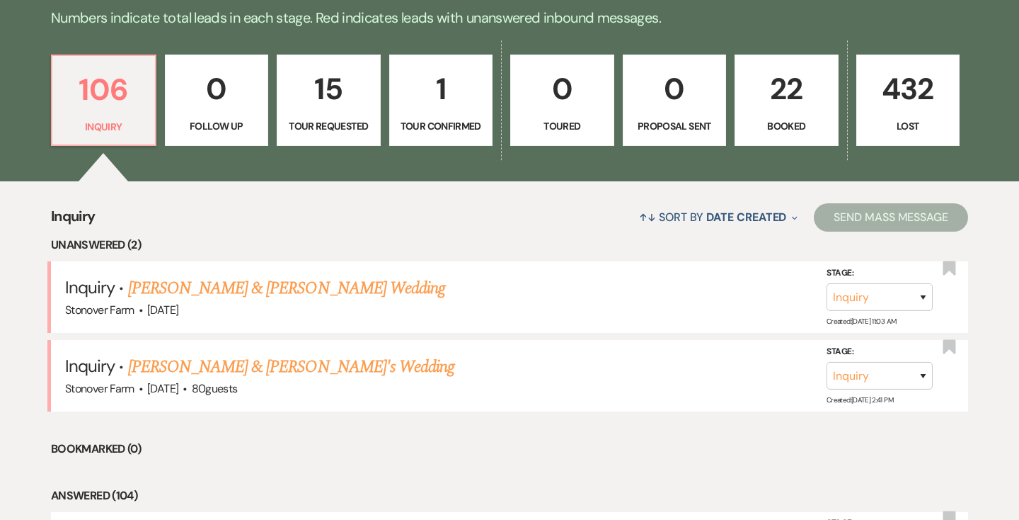
scroll to position [355, 0]
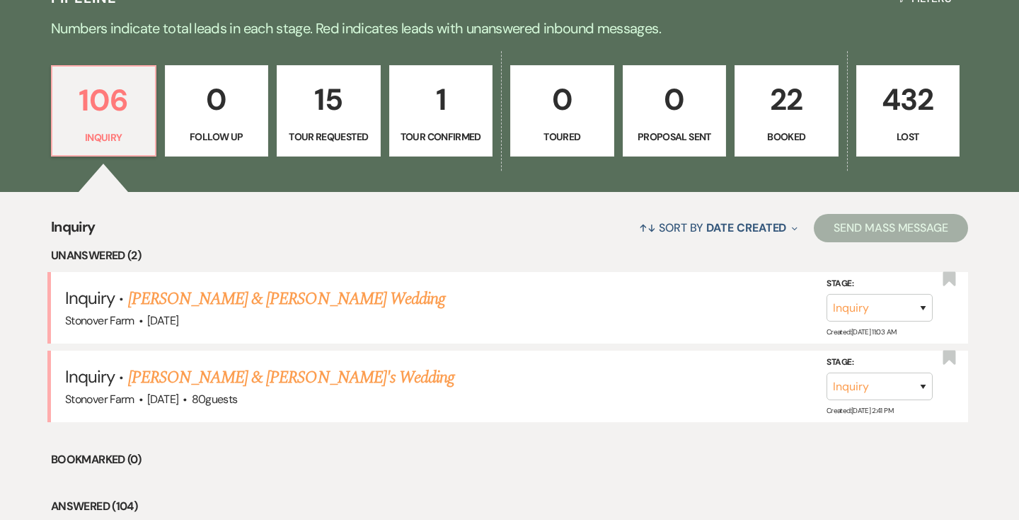
click at [339, 106] on p "15" at bounding box center [329, 99] width 86 height 47
select select "2"
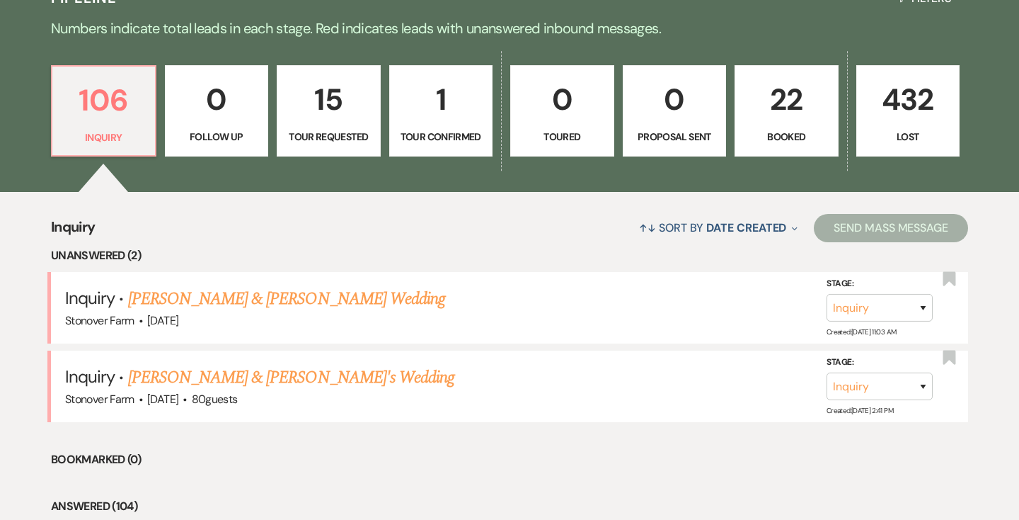
select select "2"
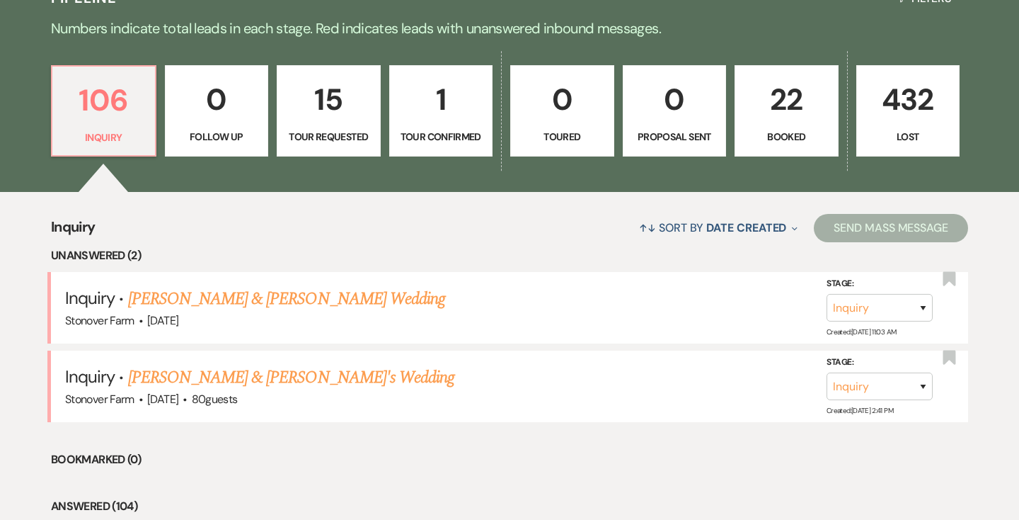
select select "2"
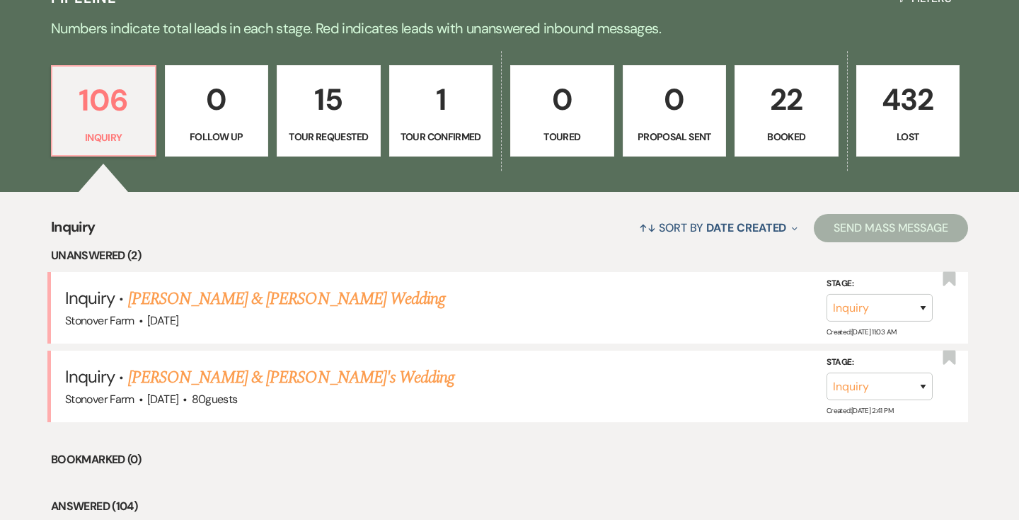
select select "2"
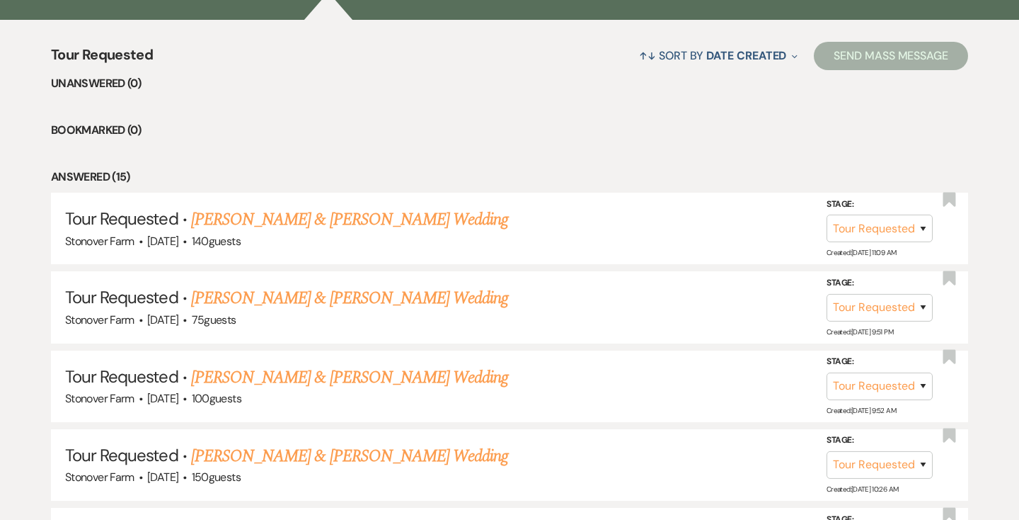
scroll to position [548, 0]
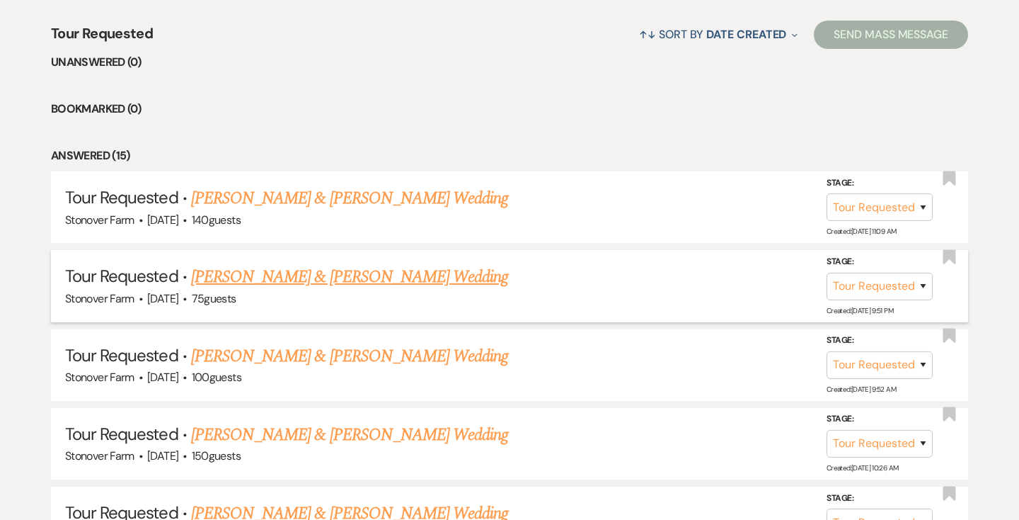
click at [292, 273] on link "[PERSON_NAME] & [PERSON_NAME] Wedding" at bounding box center [349, 276] width 317 height 25
select select "2"
select select "5"
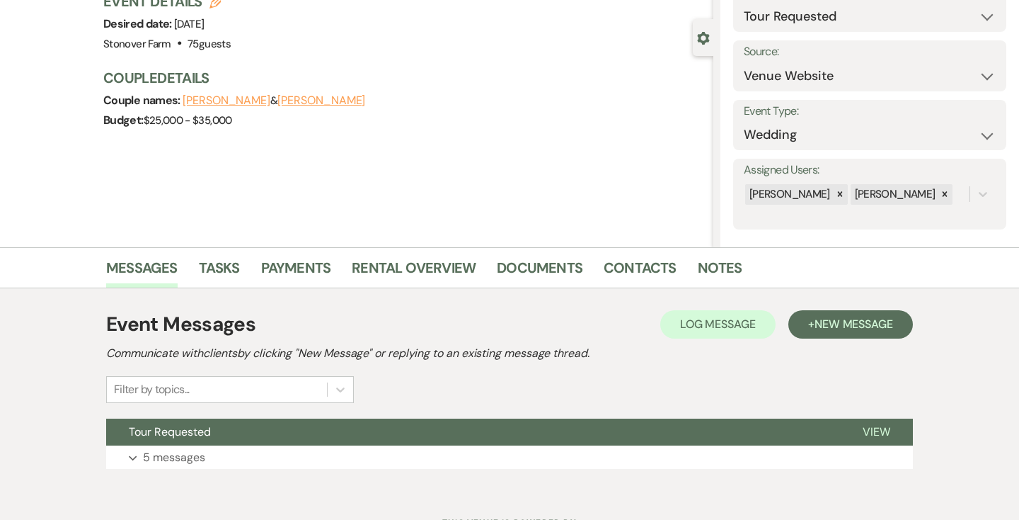
scroll to position [170, 0]
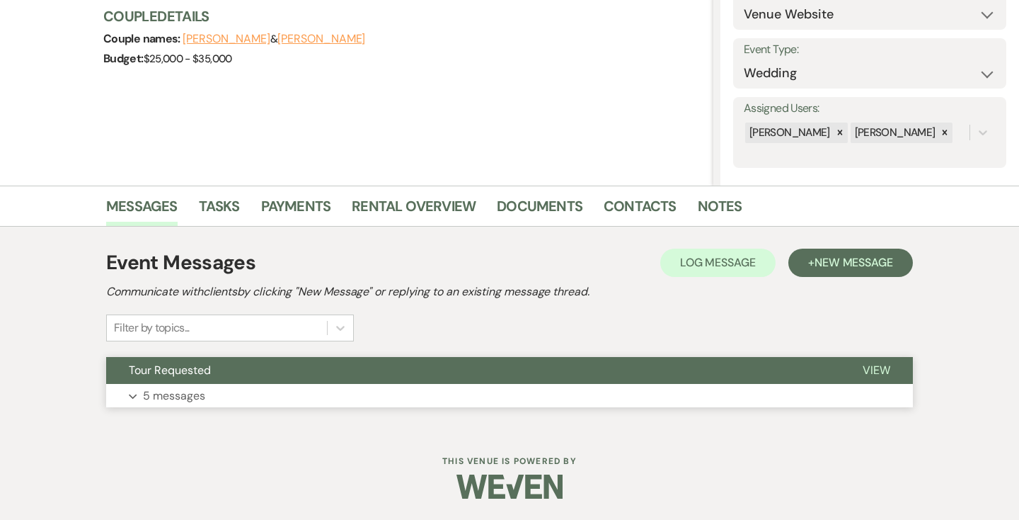
click at [878, 371] on span "View" at bounding box center [877, 369] width 28 height 15
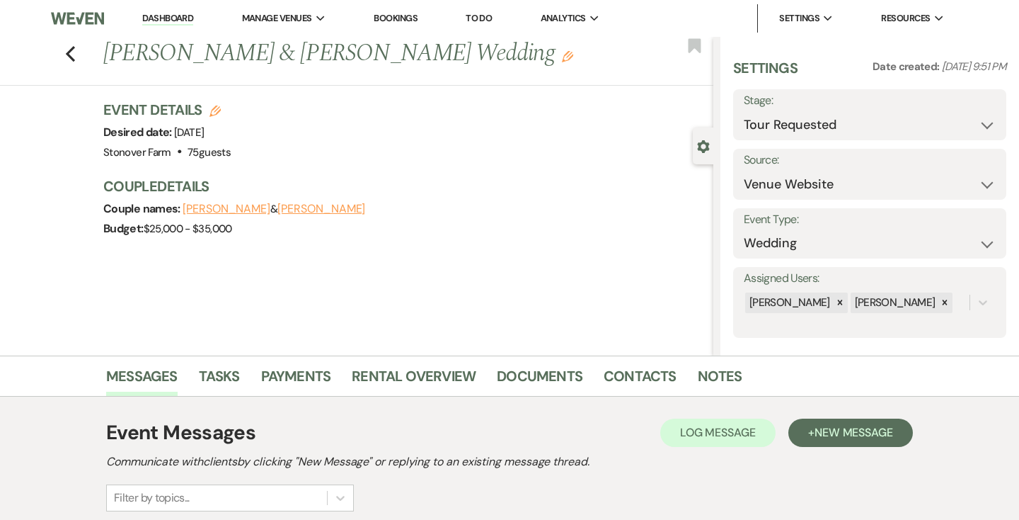
scroll to position [12, 0]
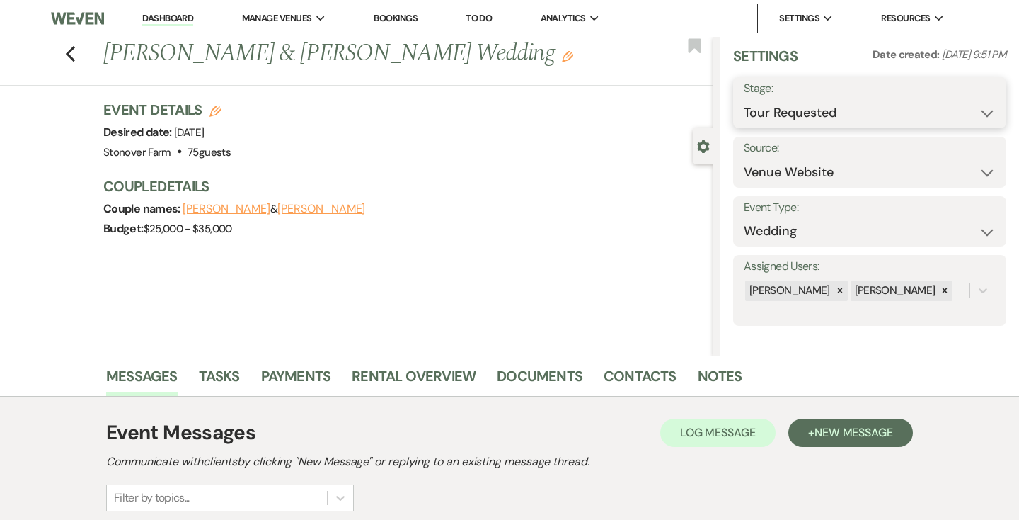
click at [984, 113] on select "Inquiry Follow Up Tour Requested Tour Confirmed Toured Proposal Sent Booked Lost" at bounding box center [870, 113] width 252 height 28
select select "8"
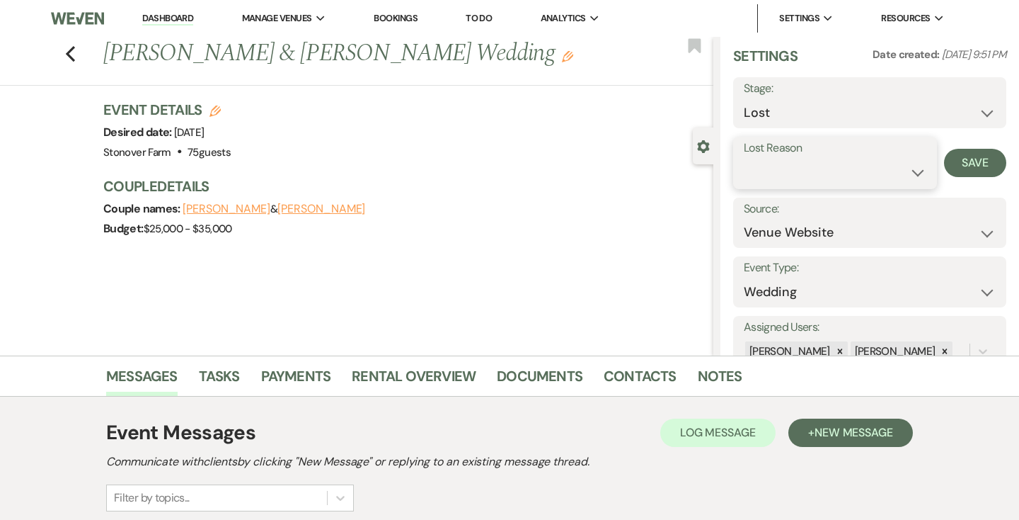
click at [921, 171] on select "Booked Elsewhere Budget Date Unavailable No Response Not a Good Match Capacity …" at bounding box center [835, 173] width 183 height 28
select select "6"
click at [965, 165] on button "Save" at bounding box center [975, 163] width 62 height 28
click at [172, 18] on link "Dashboard" at bounding box center [167, 18] width 51 height 13
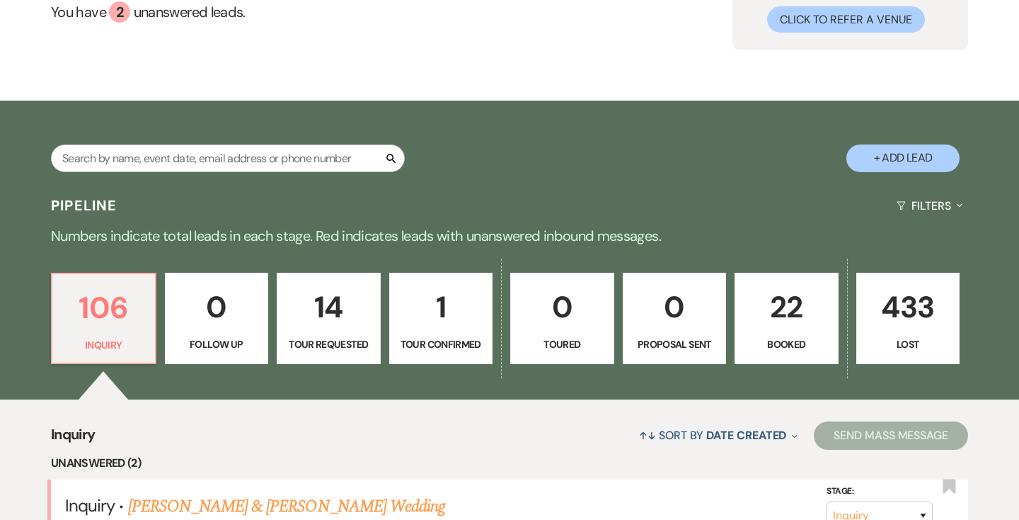
scroll to position [35, 0]
